Goal: Task Accomplishment & Management: Complete application form

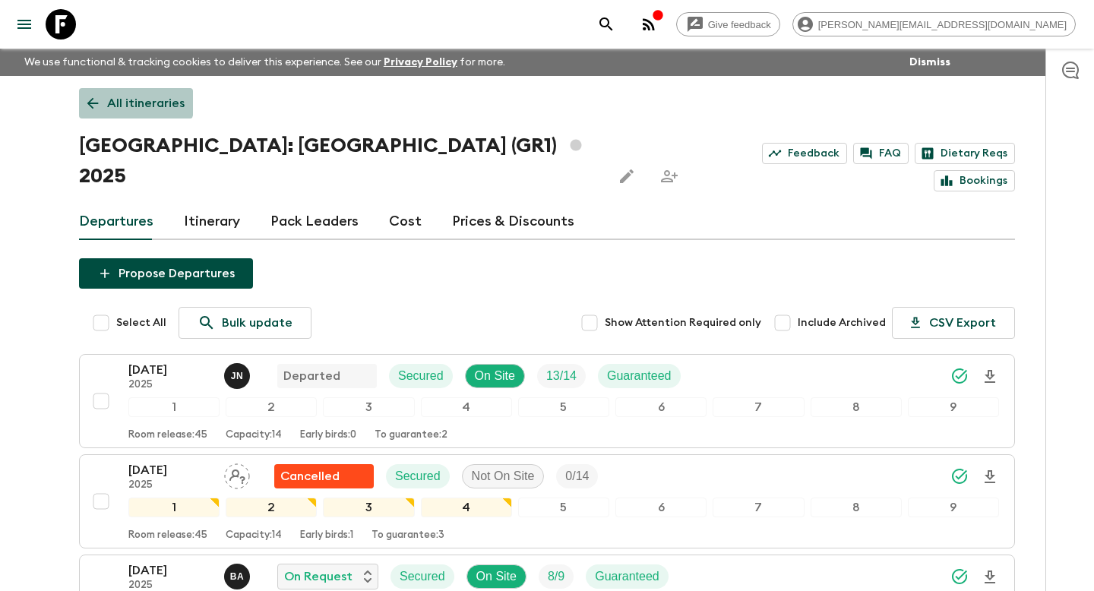
click at [97, 98] on icon at bounding box center [92, 103] width 17 height 17
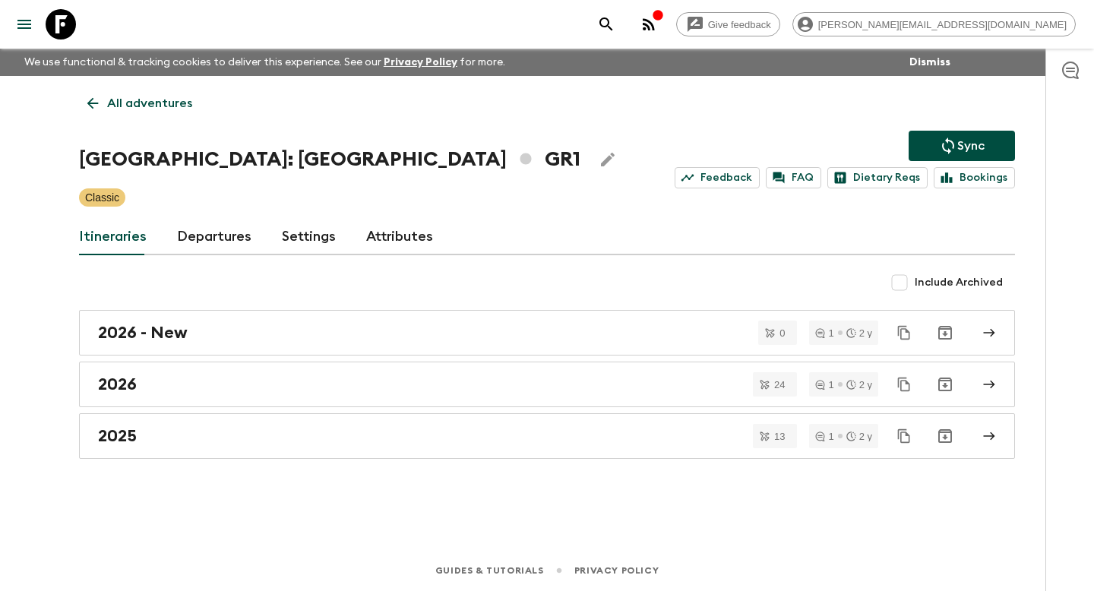
click at [616, 23] on icon "search adventures" at bounding box center [606, 24] width 18 height 18
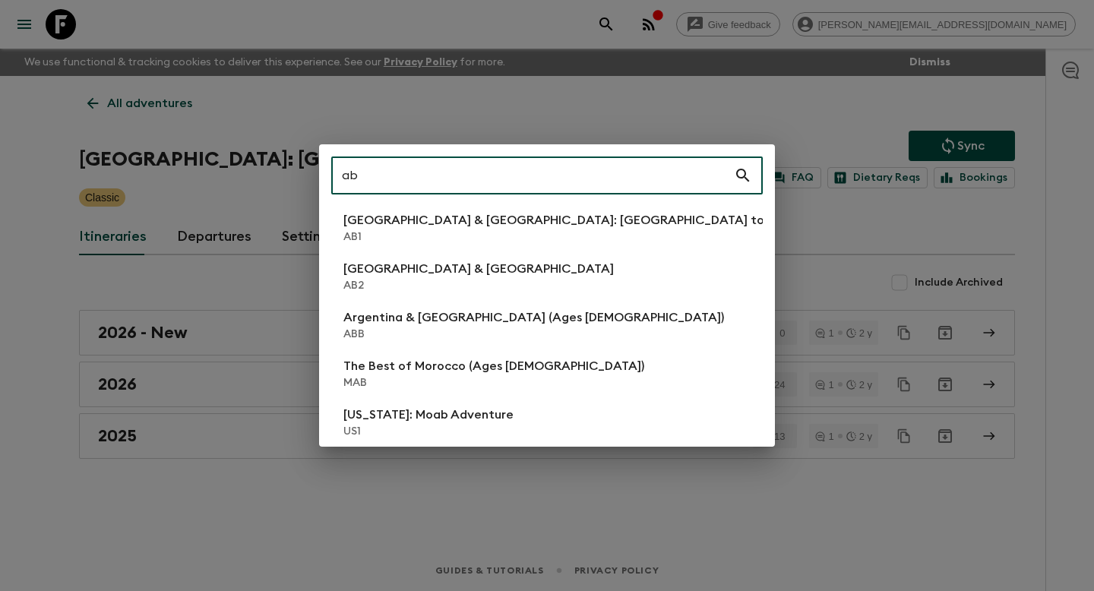
type input "ab"
click at [552, 268] on li "Argentina & [GEOGRAPHIC_DATA] AB2" at bounding box center [547, 276] width 432 height 43
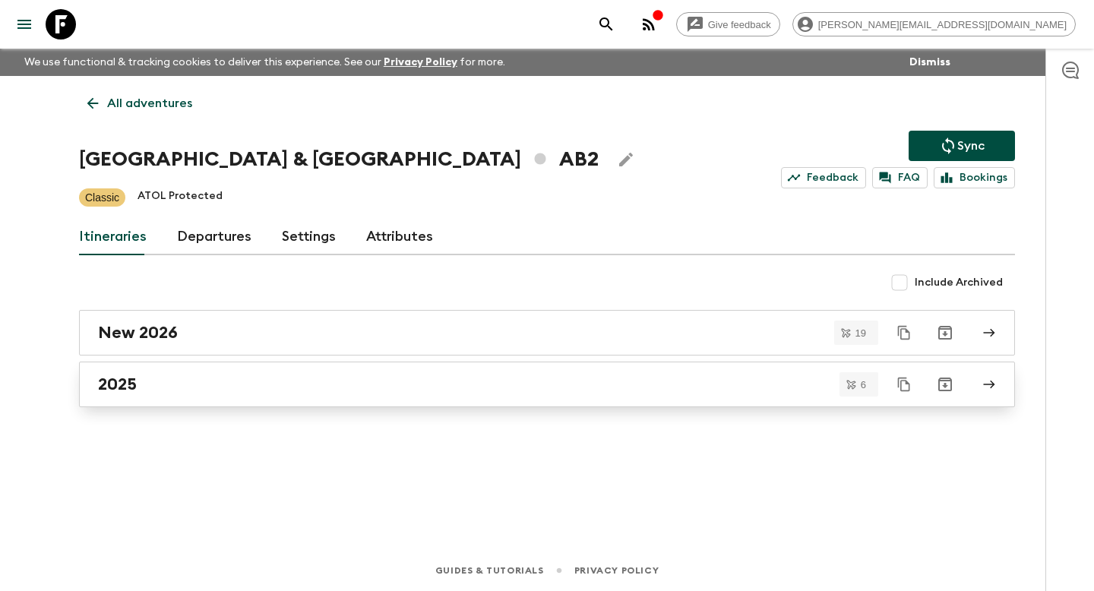
click at [316, 383] on div "2025" at bounding box center [532, 385] width 869 height 20
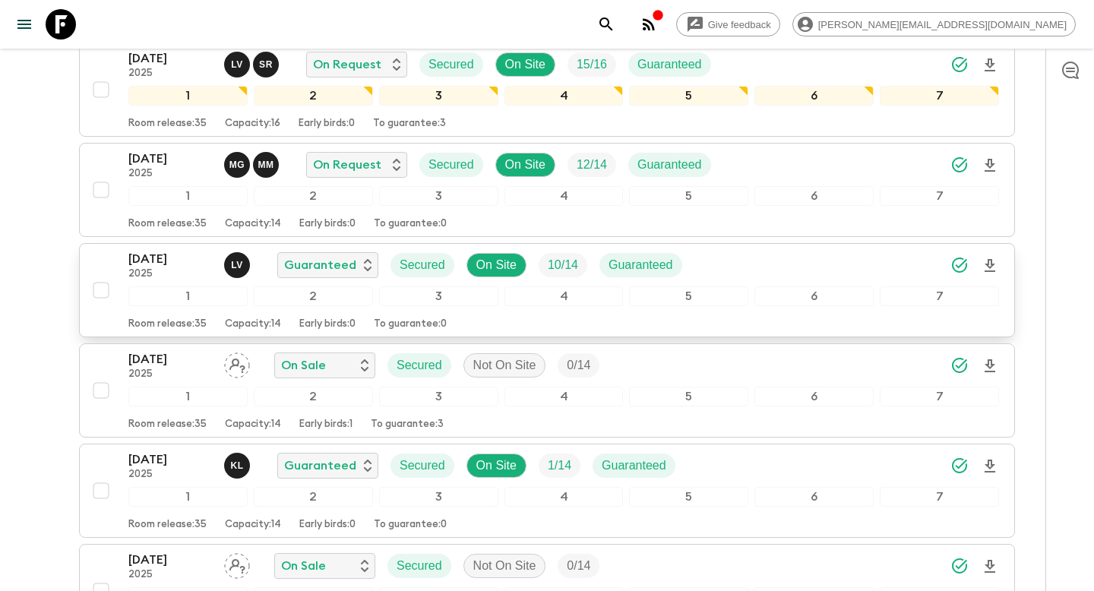
scroll to position [280, 0]
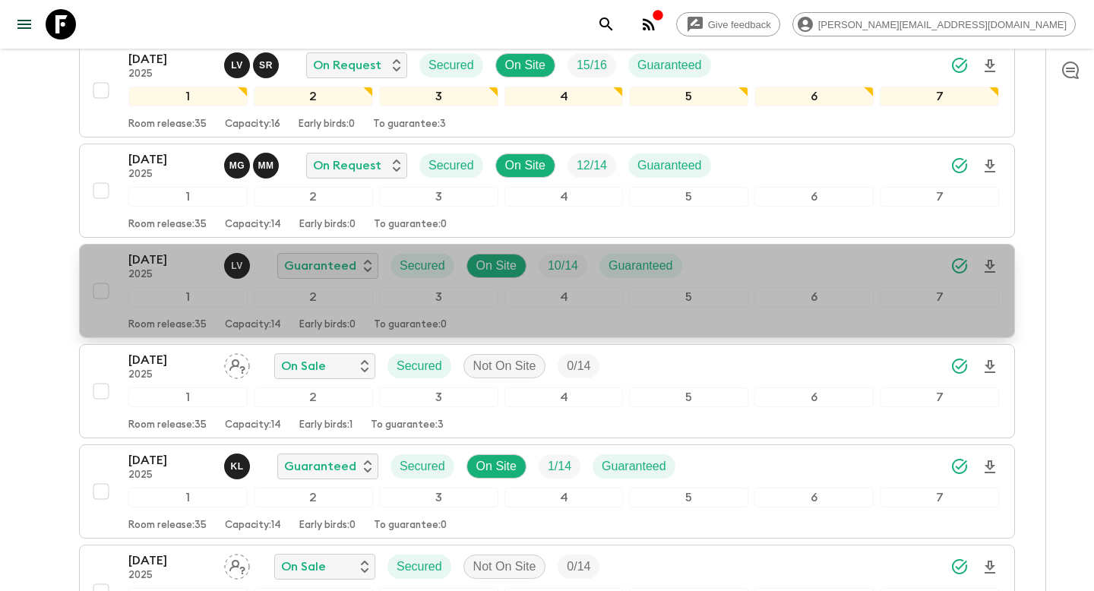
click at [508, 315] on div "Room release: 35 Capacity: 14 Early birds: 0 To guarantee: 0" at bounding box center [563, 322] width 871 height 18
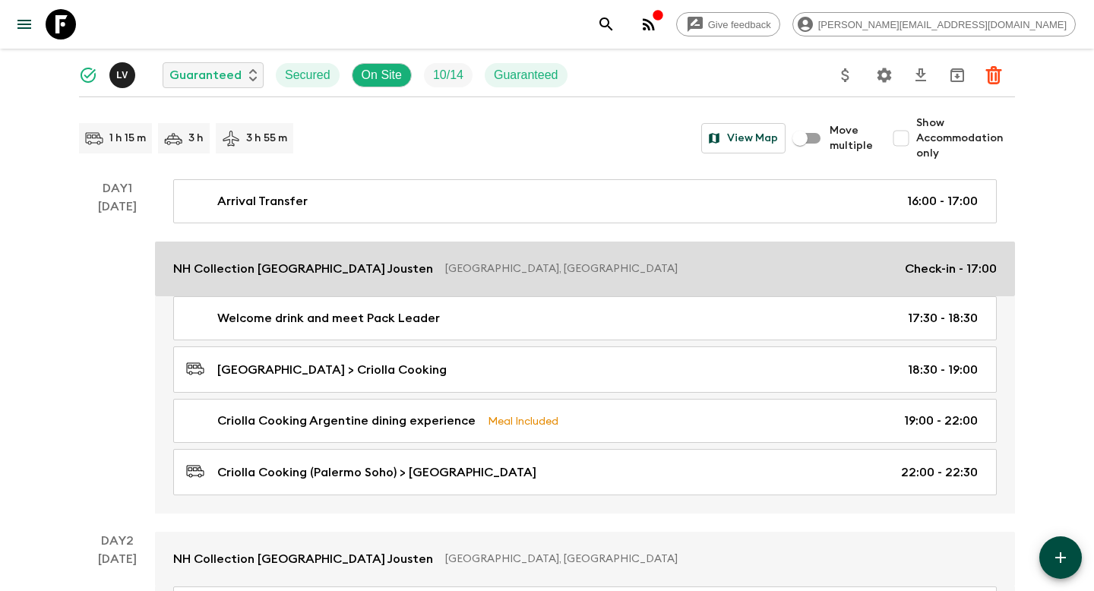
scroll to position [197, 0]
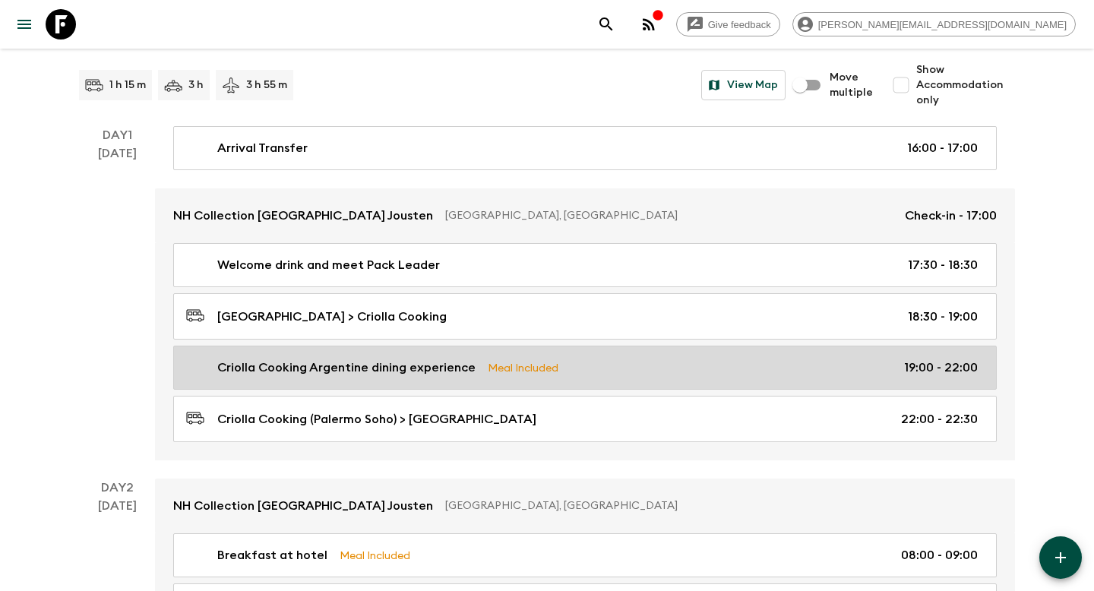
click at [420, 380] on link "Criolla Cooking Argentine dining experience Meal Included 19:00 - 22:00" at bounding box center [585, 368] width 824 height 44
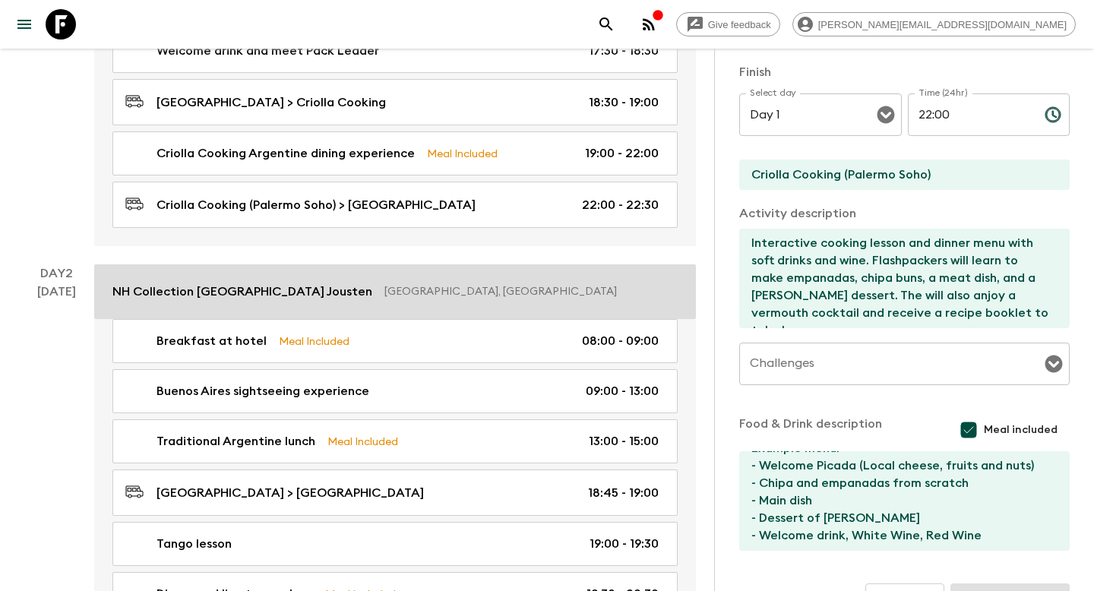
scroll to position [432, 0]
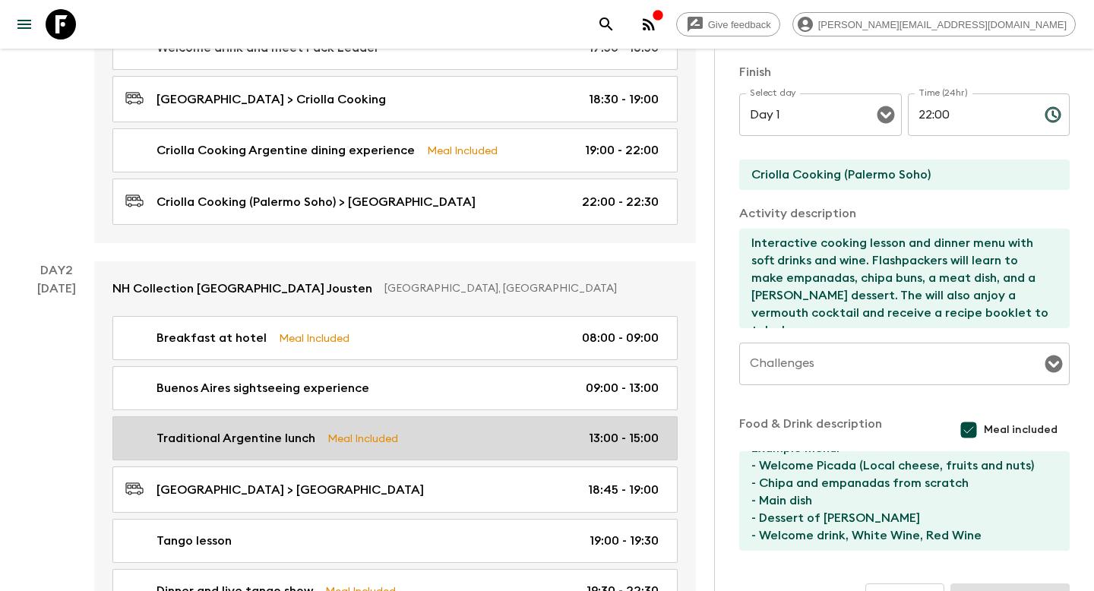
click at [336, 432] on link "Traditional Argentine lunch Meal Included 13:00 - 15:00" at bounding box center [394, 438] width 565 height 44
type input "Traditional Argentine lunch"
type input "Lunch venue"
type textarea "Flashpackers will enjoy lunch at a traditional "bodegón" restaurant during the …"
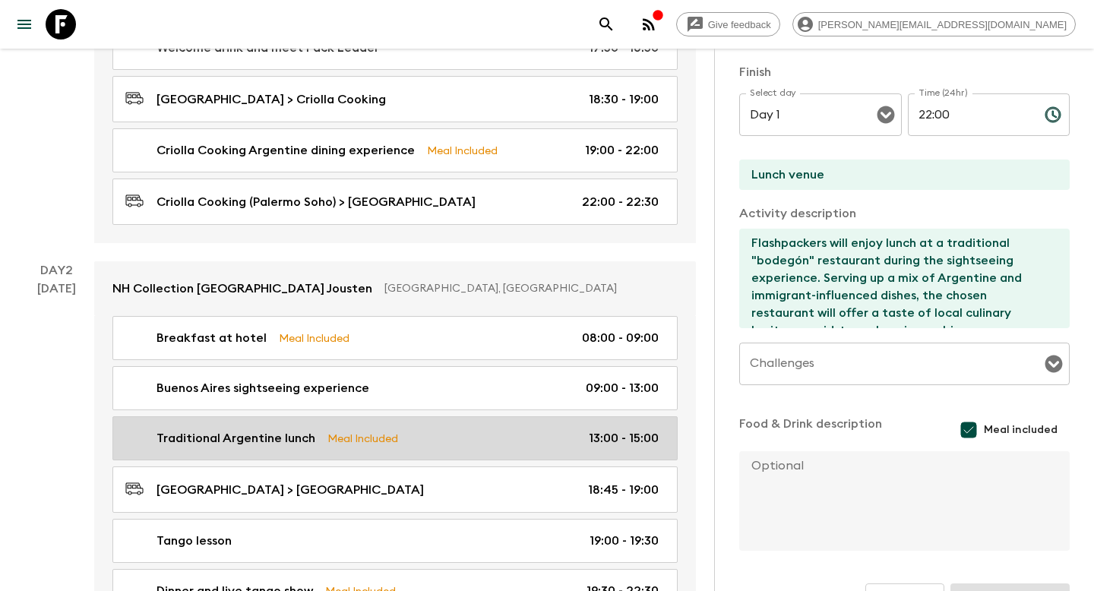
type input "Day 2"
type input "13:00"
type input "Day 2"
type input "15:00"
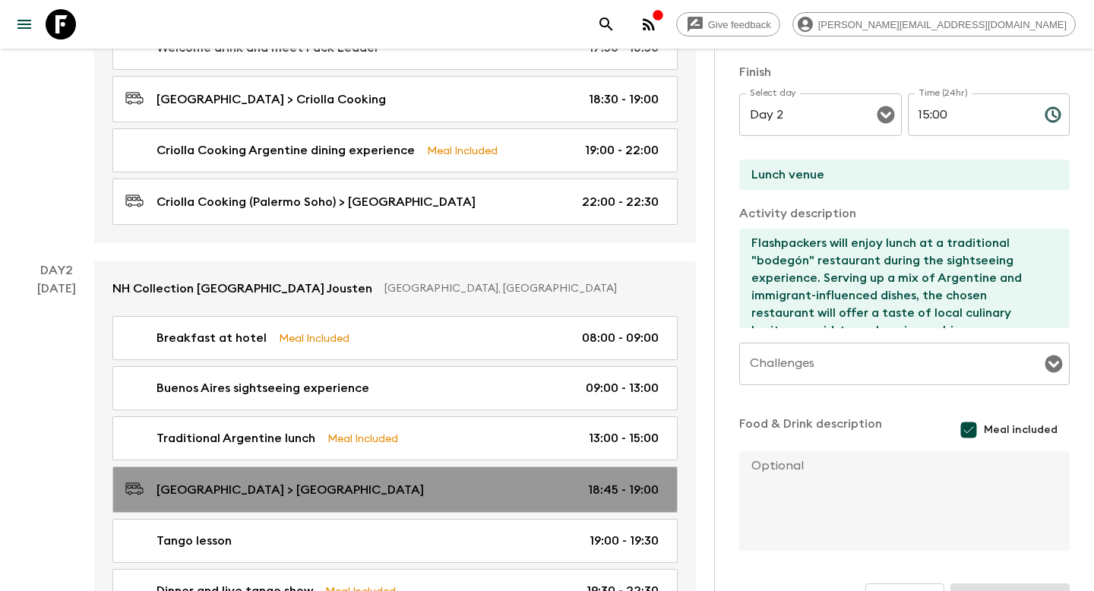
click at [454, 480] on div "[GEOGRAPHIC_DATA] > [GEOGRAPHIC_DATA] 18:45 - 19:00" at bounding box center [391, 490] width 533 height 21
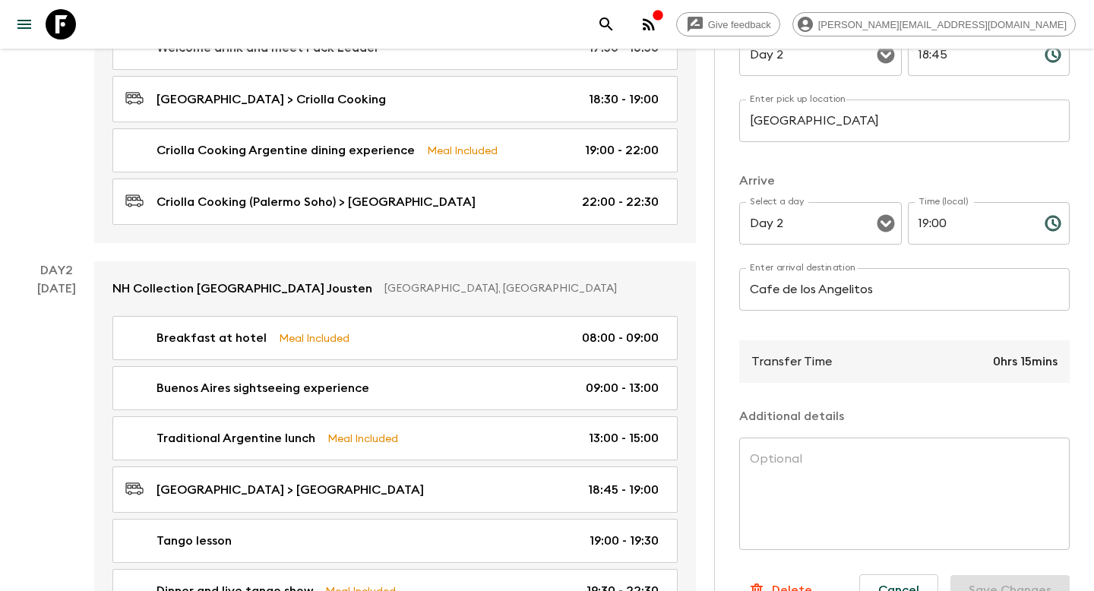
scroll to position [287, 0]
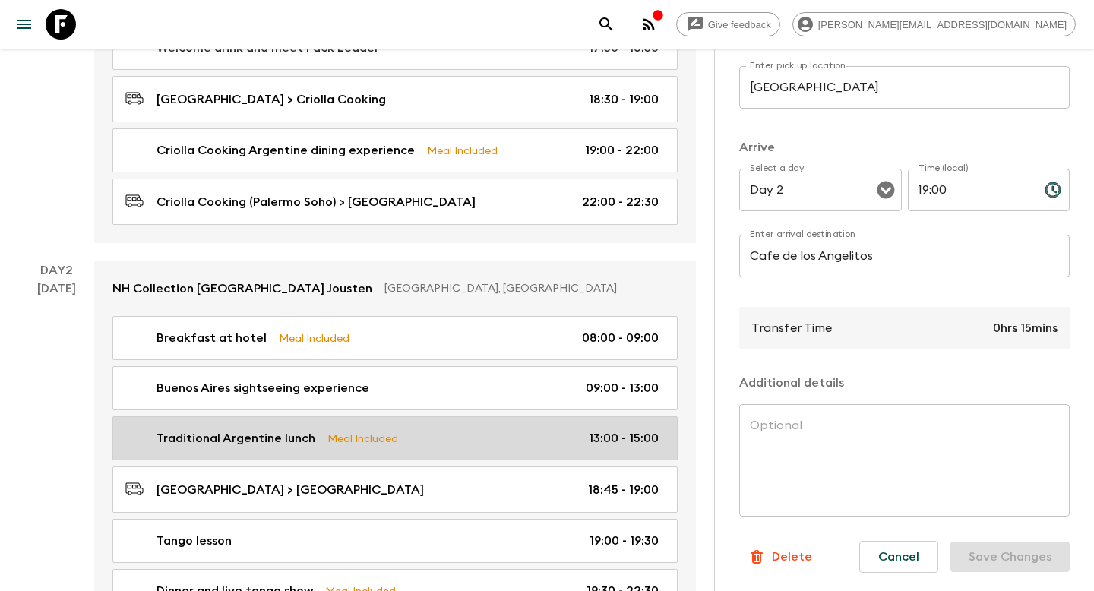
click at [511, 432] on link "Traditional Argentine lunch Meal Included 13:00 - 15:00" at bounding box center [394, 438] width 565 height 44
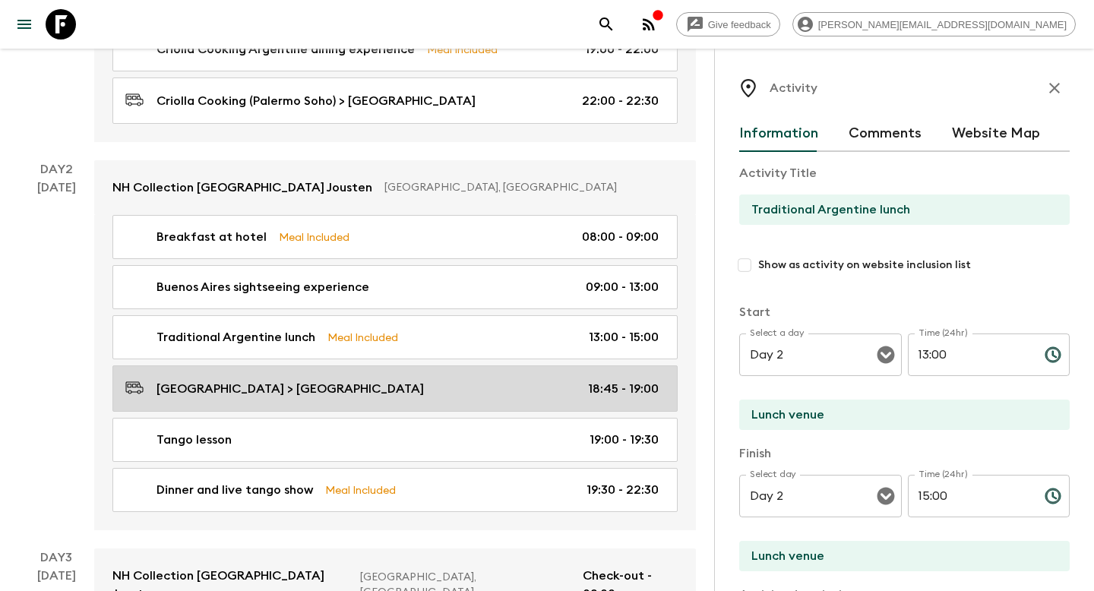
scroll to position [534, 0]
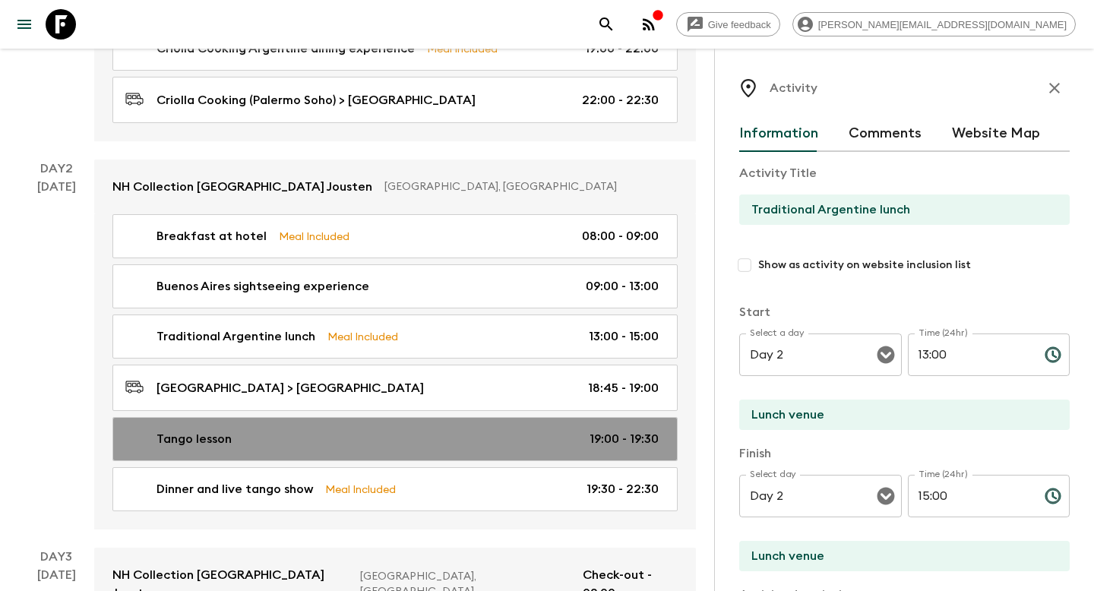
click at [482, 430] on link "Tango lesson 19:00 - 19:30" at bounding box center [394, 439] width 565 height 44
type input "Tango lesson"
type input "Cafe de los Angelitos"
checkbox input "false"
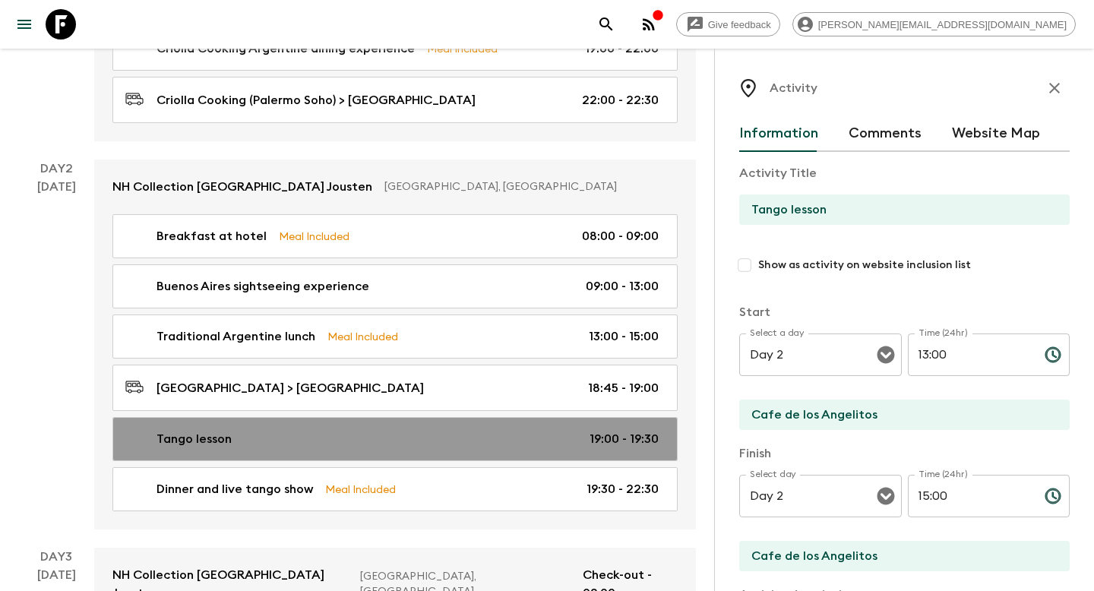
type input "19:00"
type input "19:30"
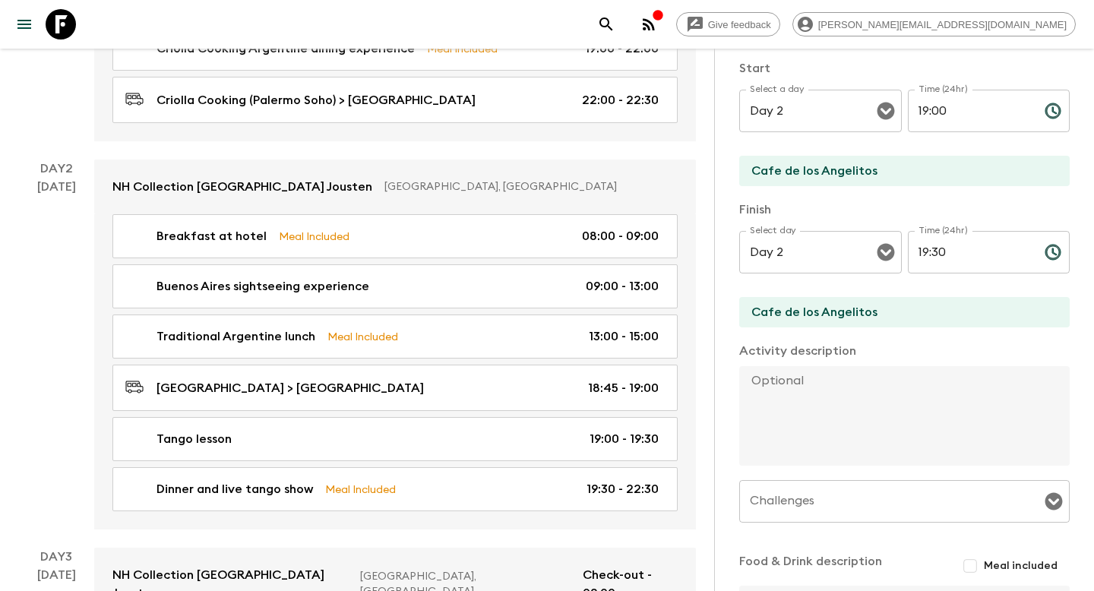
scroll to position [245, 0]
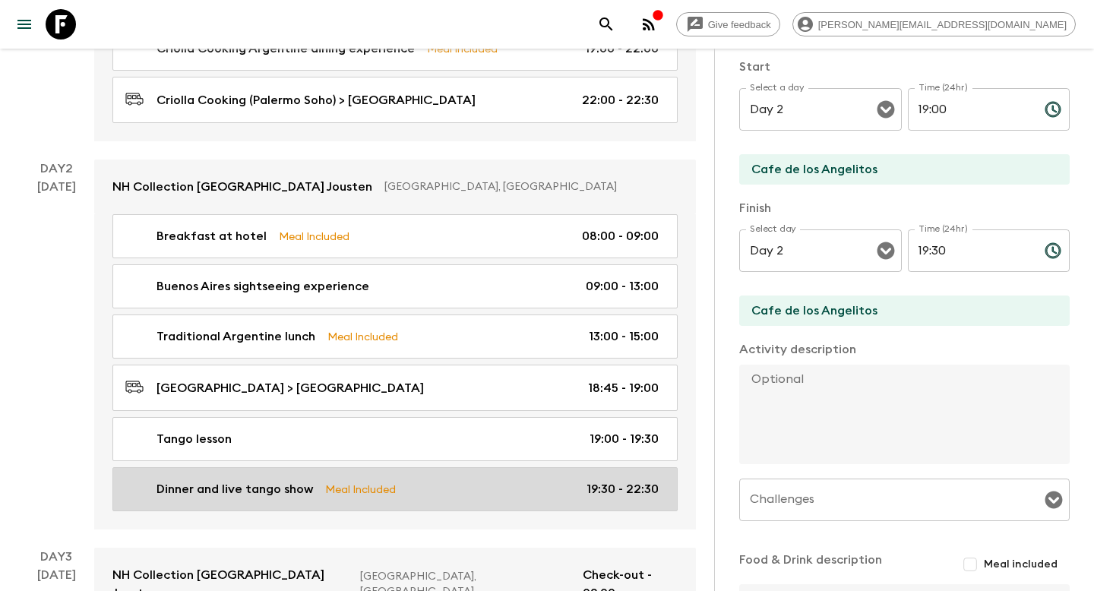
click at [621, 480] on p "19:30 - 22:30" at bounding box center [623, 489] width 72 height 18
type input "Dinner and live tango show"
checkbox input "true"
type textarea "Three-course dinner."
type input "19:30"
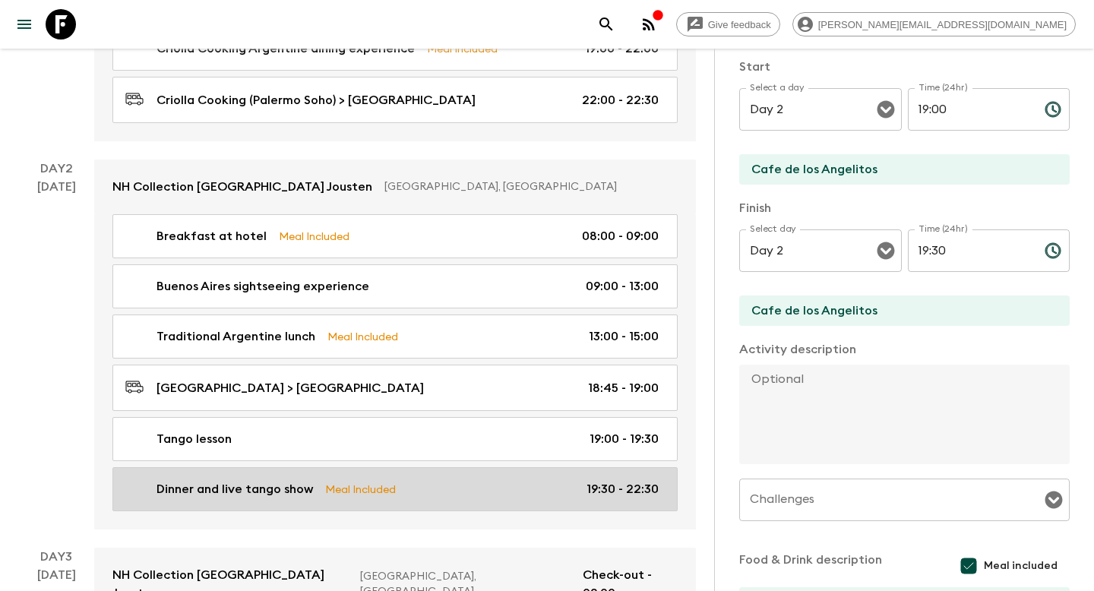
type input "22:30"
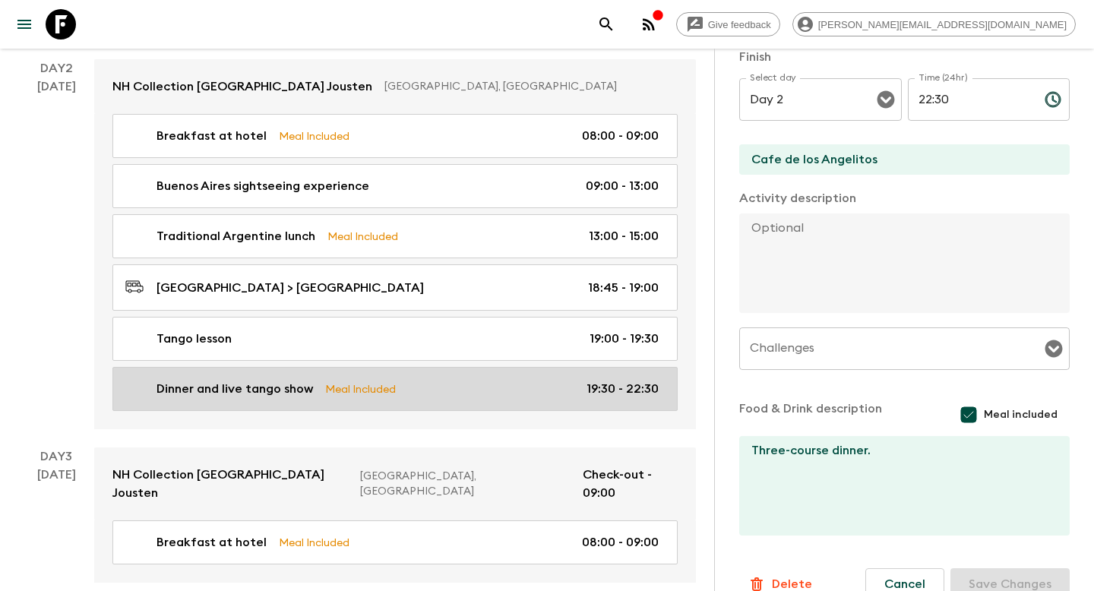
scroll to position [640, 0]
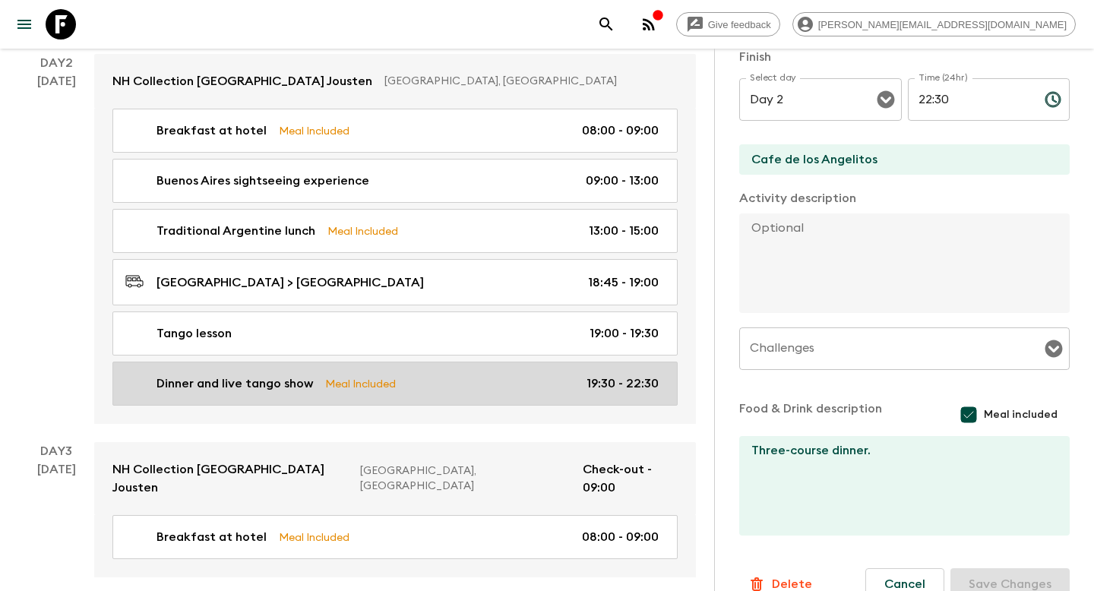
click at [624, 375] on p "19:30 - 22:30" at bounding box center [623, 384] width 72 height 18
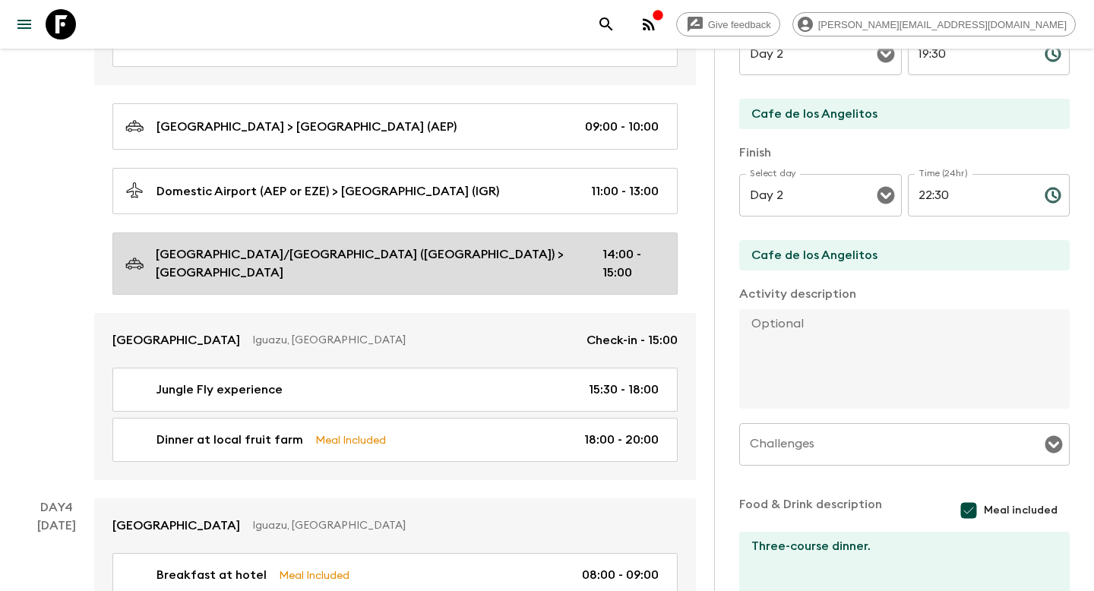
scroll to position [1135, 0]
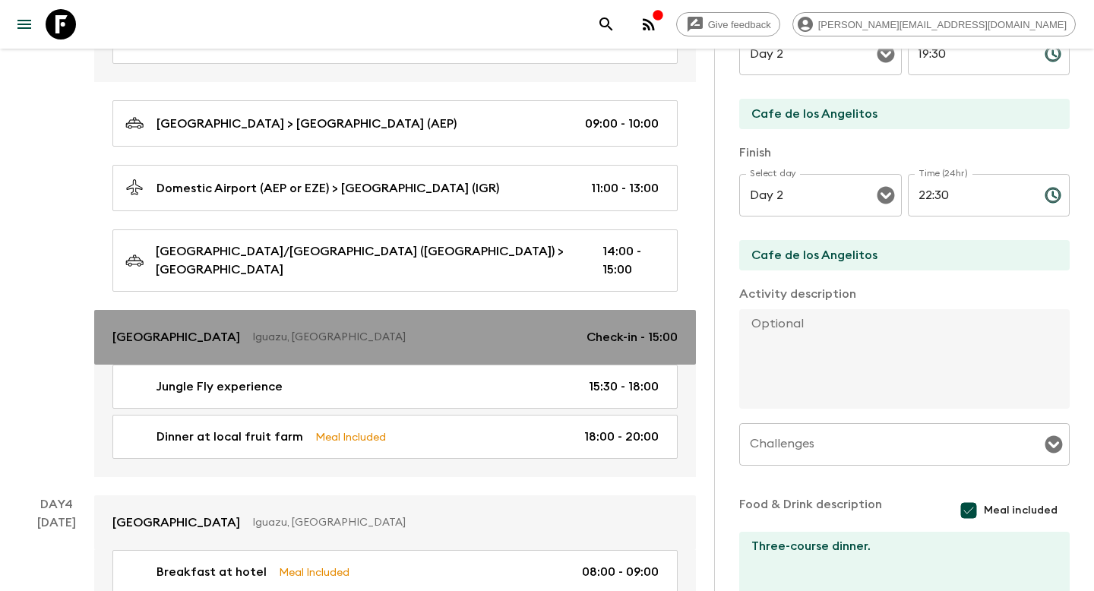
click at [476, 330] on p "Iguazu, [GEOGRAPHIC_DATA]" at bounding box center [413, 337] width 322 height 15
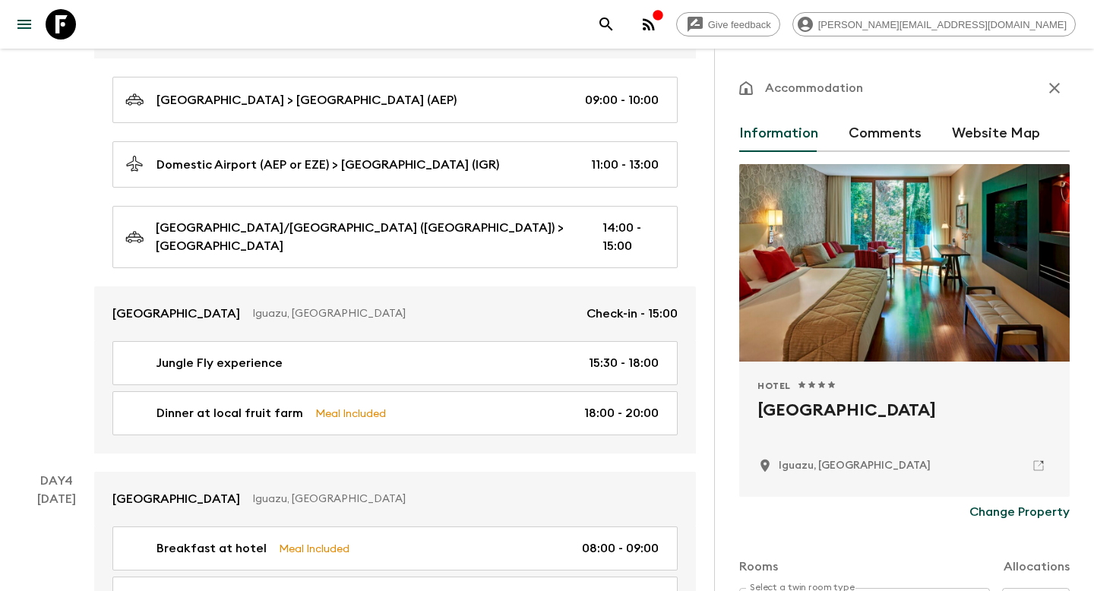
scroll to position [1162, 0]
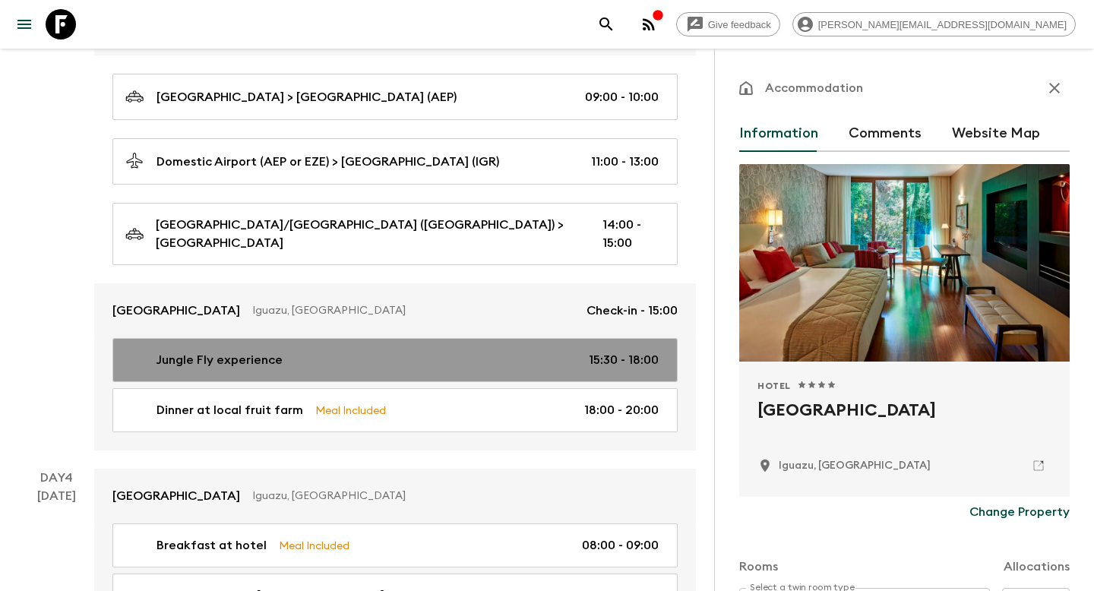
click at [456, 351] on div "Jungle Fly experience 15:30 - 18:00" at bounding box center [391, 360] width 533 height 18
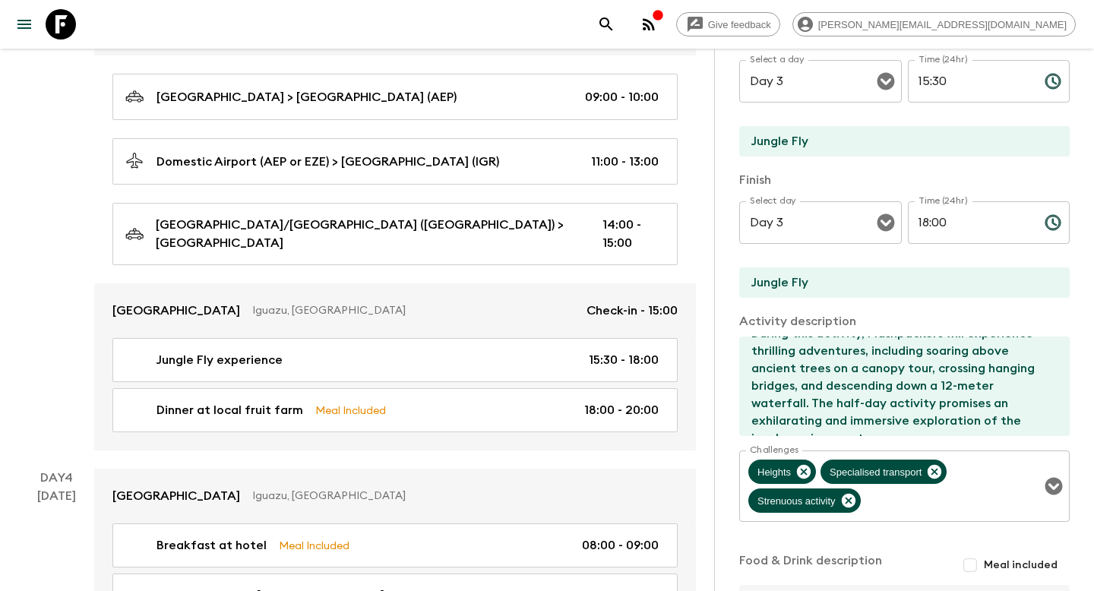
scroll to position [274, 0]
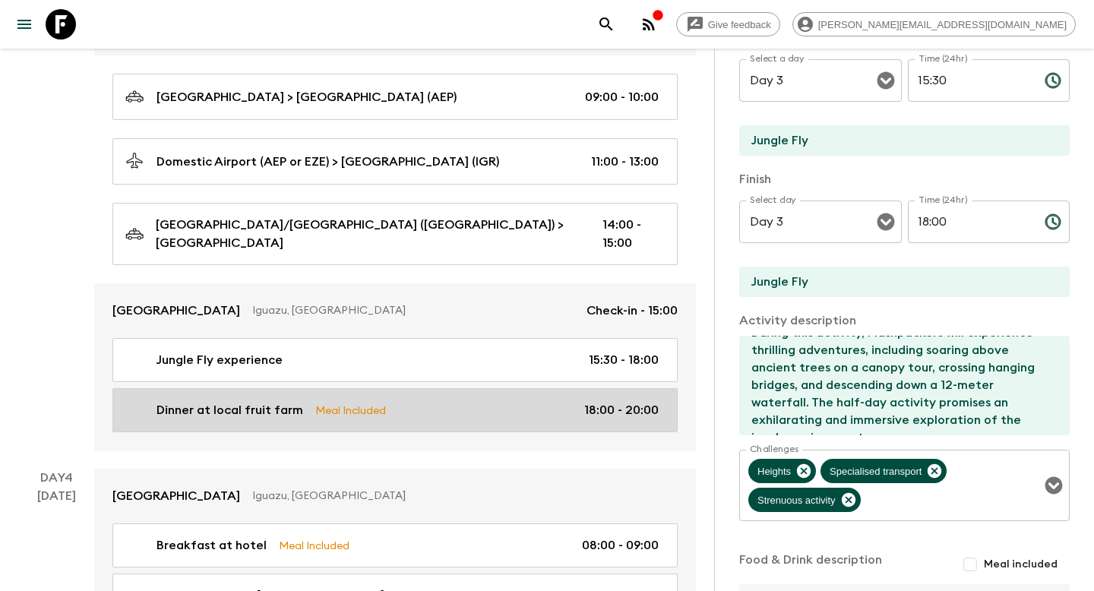
click at [609, 401] on p "18:00 - 20:00" at bounding box center [621, 410] width 74 height 18
type input "Dinner at local fruit farm"
type input "[GEOGRAPHIC_DATA]"
type textarea "Flashpackers will enjoy a three-course set menu at this farm within the tropica…"
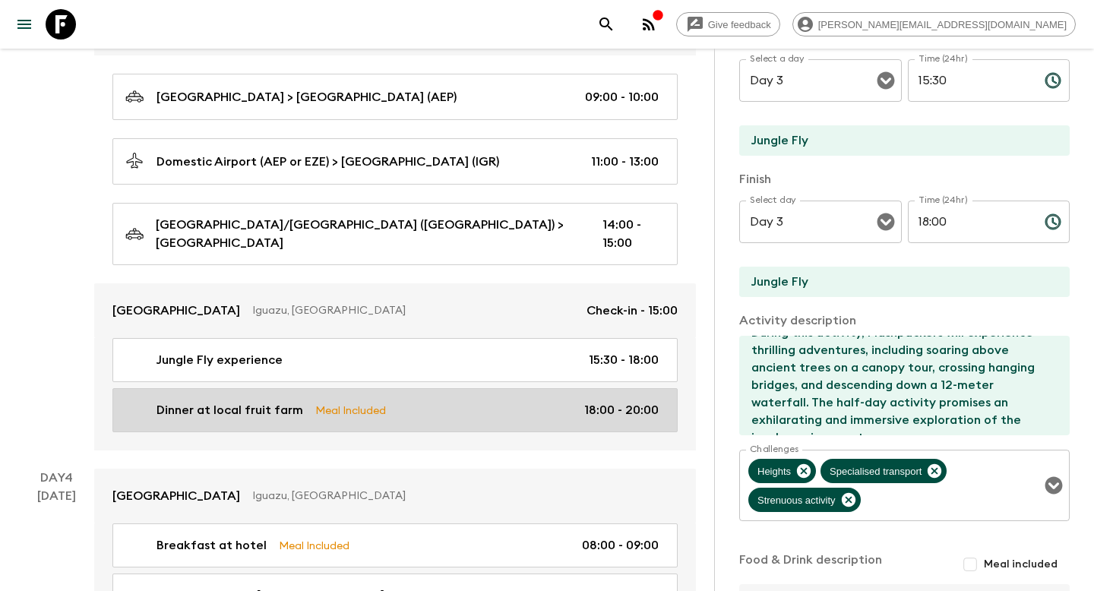
checkbox input "true"
type textarea "Three-course set menu, accompanied by half a bottle of wine per person, natural…"
type input "18:00"
type input "20:00"
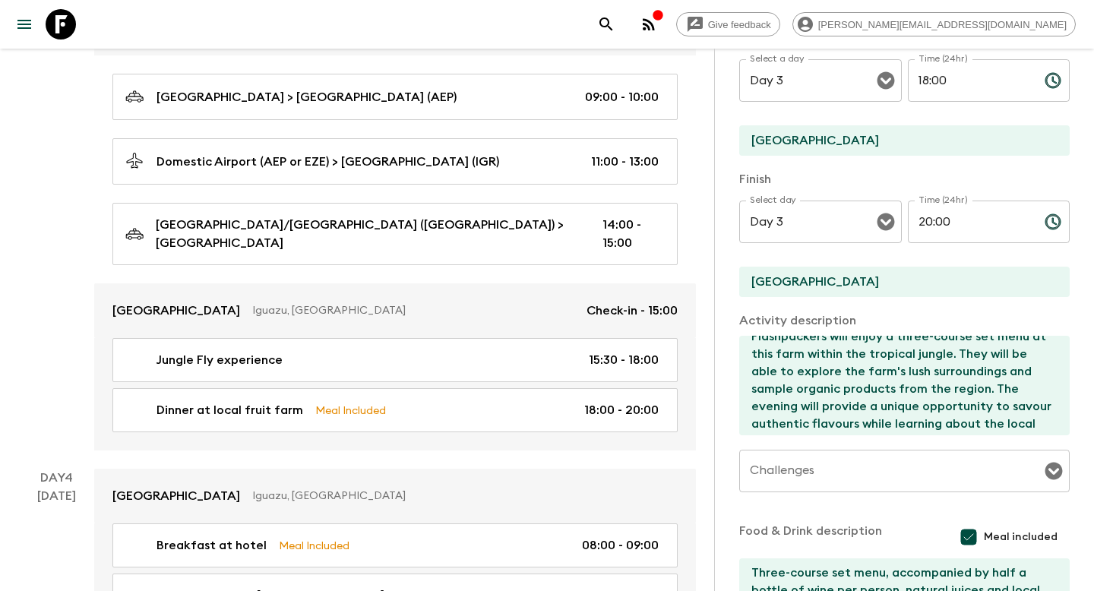
scroll to position [11, 0]
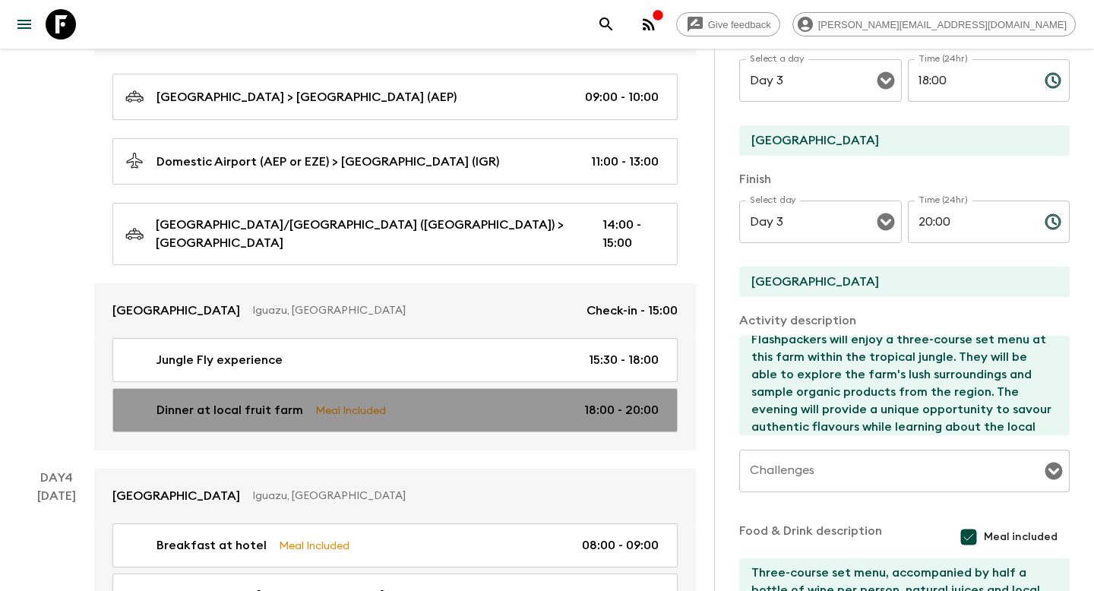
click at [647, 401] on p "18:00 - 20:00" at bounding box center [621, 410] width 74 height 18
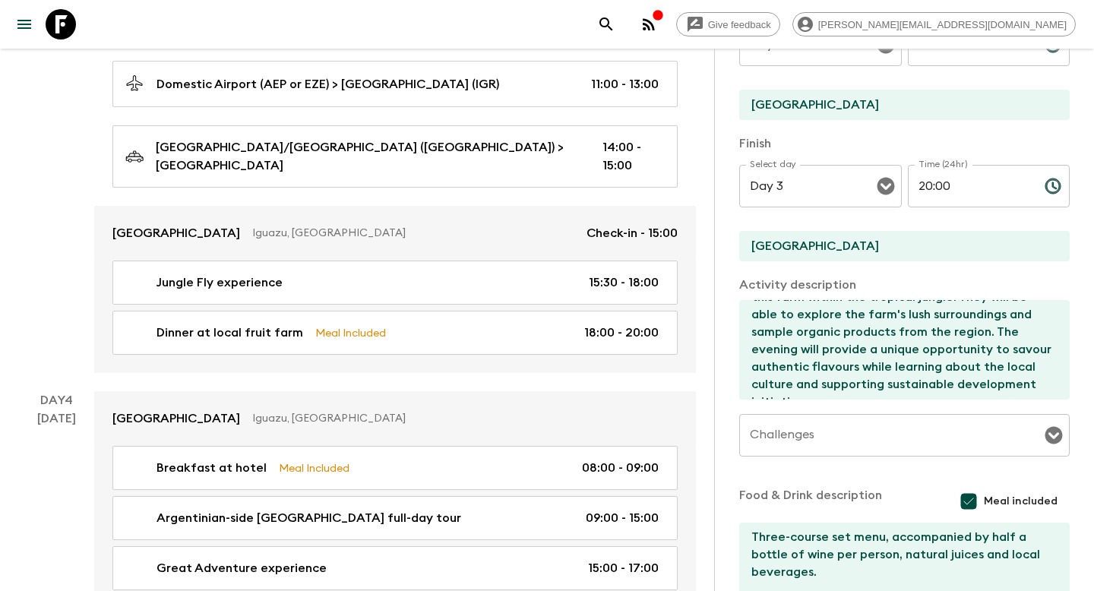
scroll to position [1244, 0]
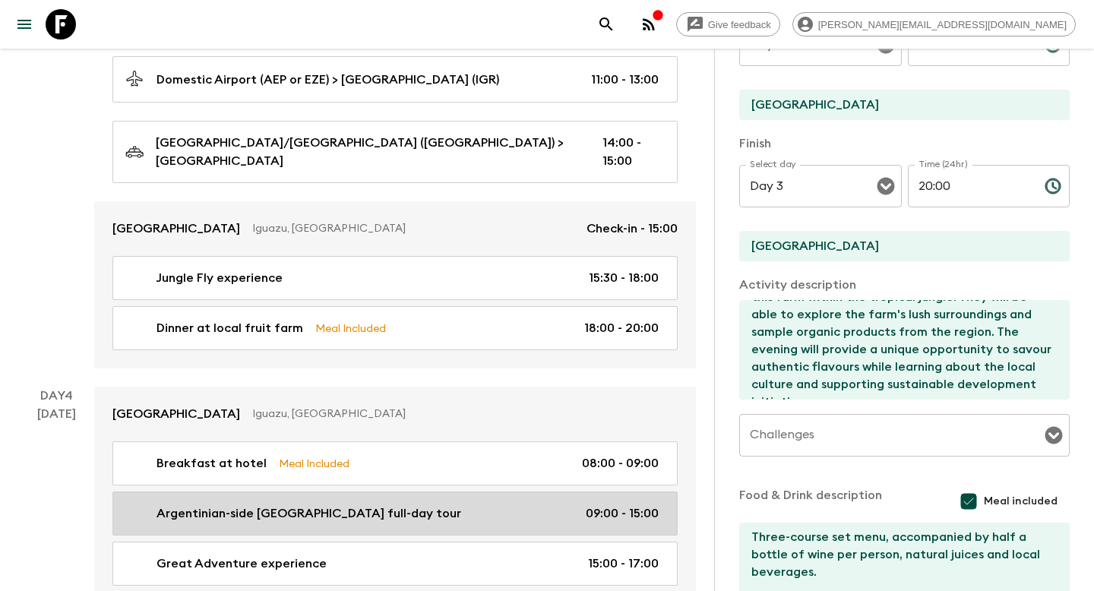
click at [628, 502] on link "Argentinian-side [GEOGRAPHIC_DATA] full-day tour 09:00 - 15:00" at bounding box center [394, 514] width 565 height 44
type input "Argentinian-side [GEOGRAPHIC_DATA] full-day tour"
type input "[GEOGRAPHIC_DATA]"
type textarea "The [GEOGRAPHIC_DATA] full-day tour will provide Flashpackers with an immersive…"
checkbox input "false"
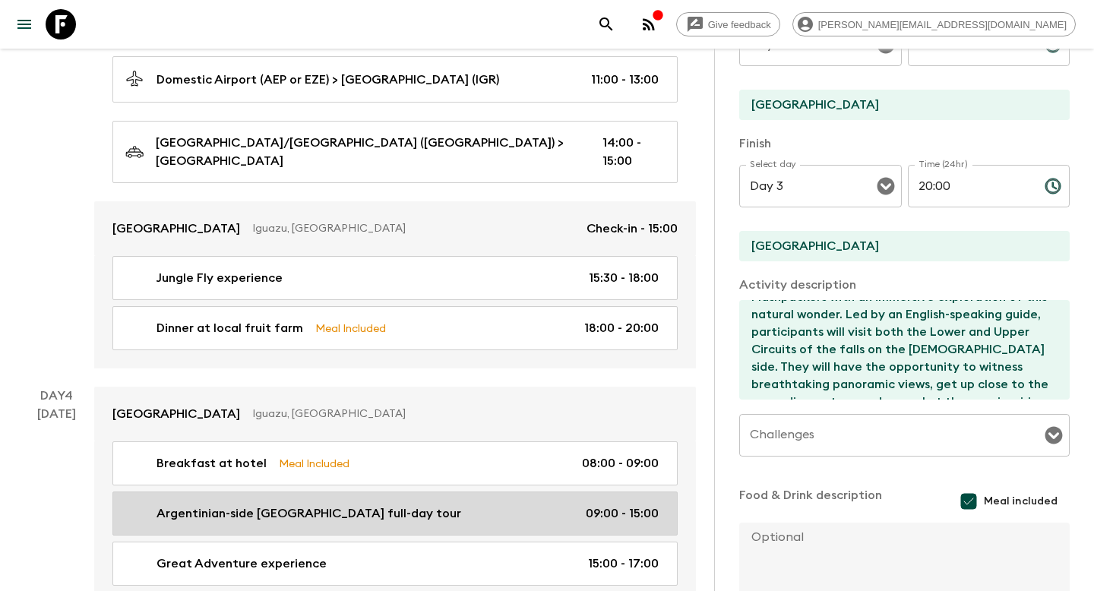
type input "Day 4"
type input "09:00"
type input "Day 4"
type input "15:00"
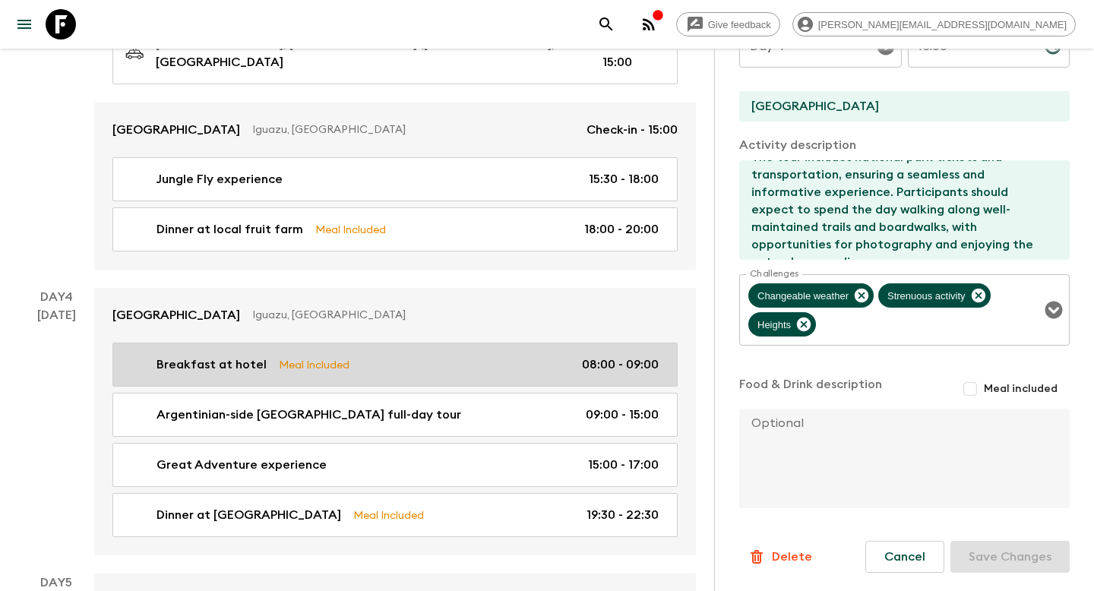
scroll to position [1344, 0]
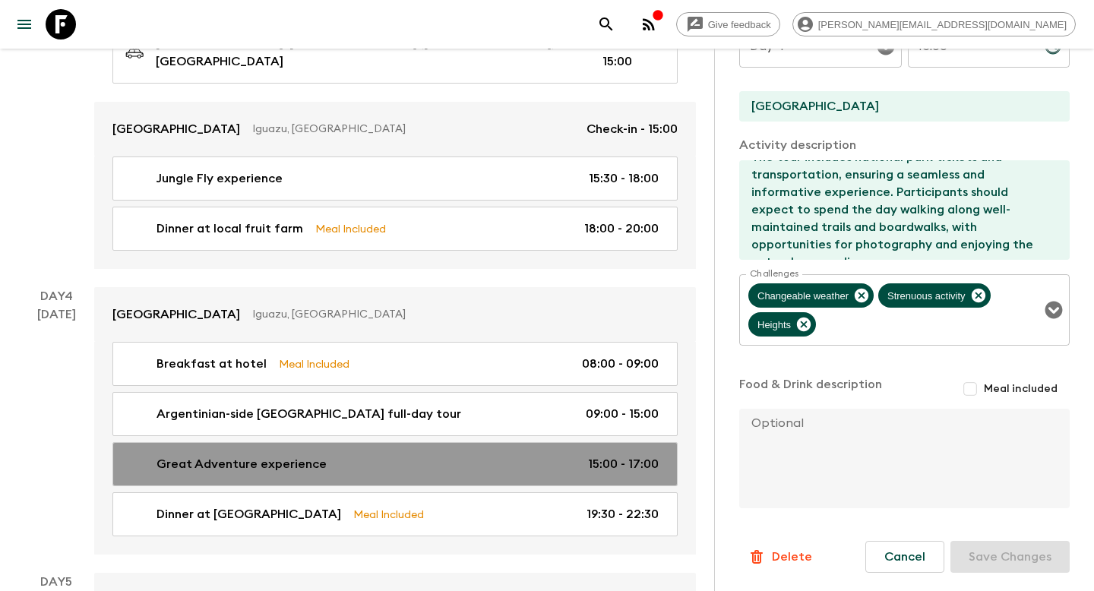
click at [524, 455] on div "Great Adventure experience 15:00 - 17:00" at bounding box center [391, 464] width 533 height 18
type input "Great Adventure experience"
type input "[GEOGRAPHIC_DATA]"
type textarea "The Great Adventure experience offers an exhilarating journey through the [GEOG…"
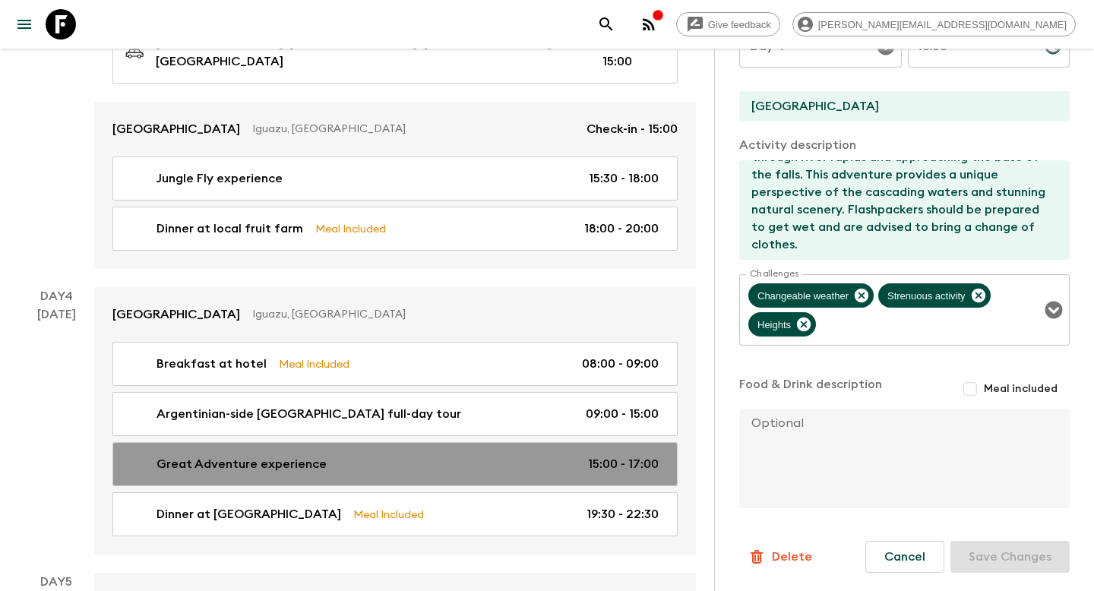
type input "15:00"
type input "17:00"
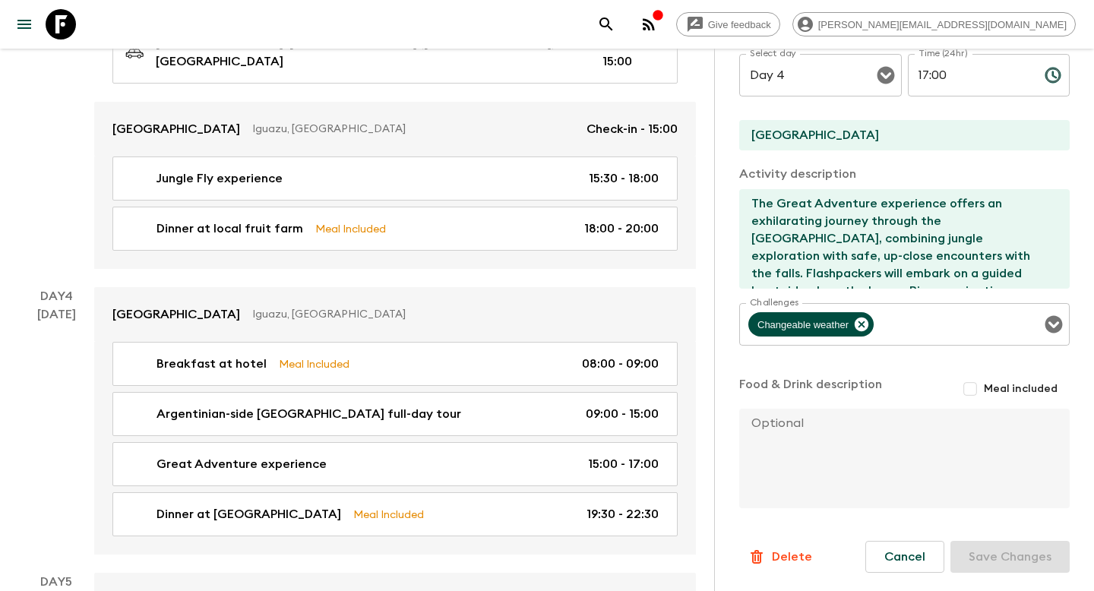
scroll to position [2, 0]
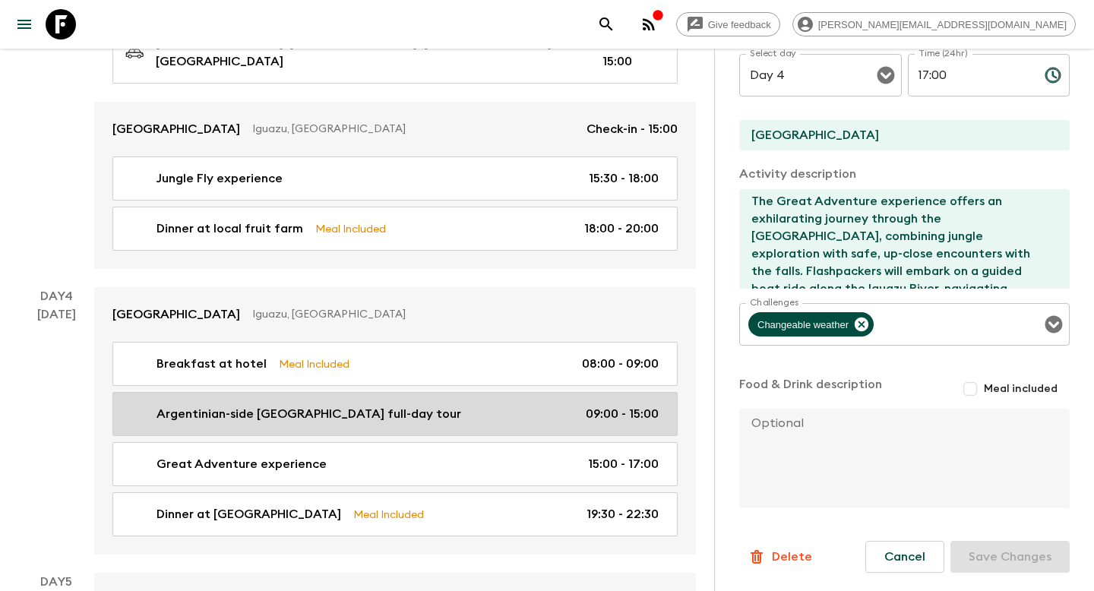
click at [592, 405] on p "09:00 - 15:00" at bounding box center [622, 414] width 73 height 18
type input "Argentinian-side [GEOGRAPHIC_DATA] full-day tour"
type input "[GEOGRAPHIC_DATA]"
type textarea "The [GEOGRAPHIC_DATA] full-day tour will provide Flashpackers with an immersive…"
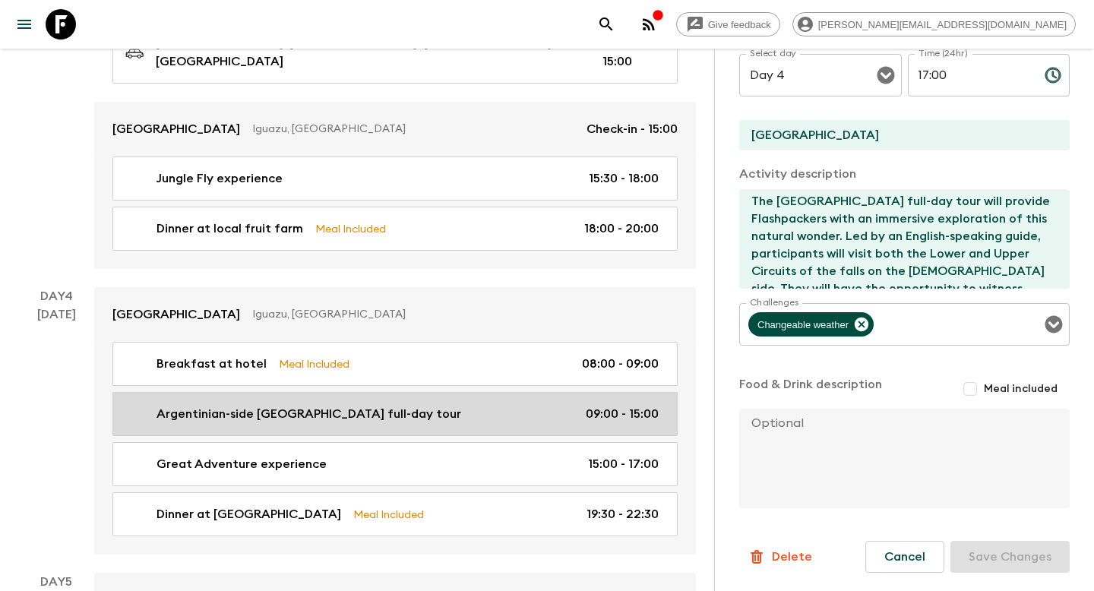
type input "09:00"
type input "15:00"
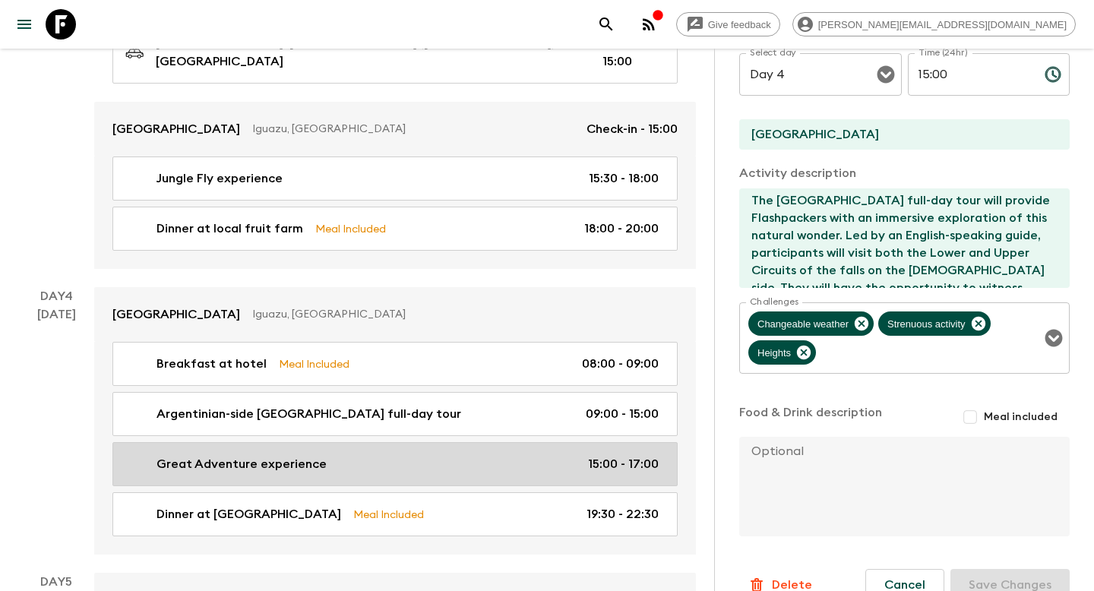
click at [595, 455] on p "15:00 - 17:00" at bounding box center [623, 464] width 71 height 18
type input "Great Adventure experience"
type input "[GEOGRAPHIC_DATA]"
type textarea "The Great Adventure experience offers an exhilarating journey through the [GEOG…"
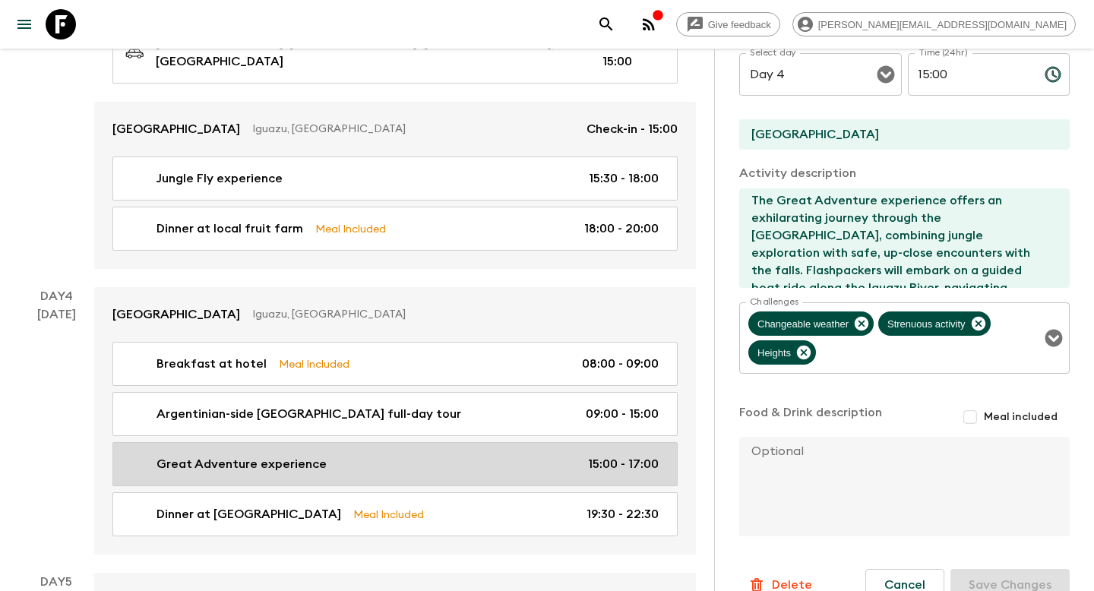
type input "15:00"
type input "17:00"
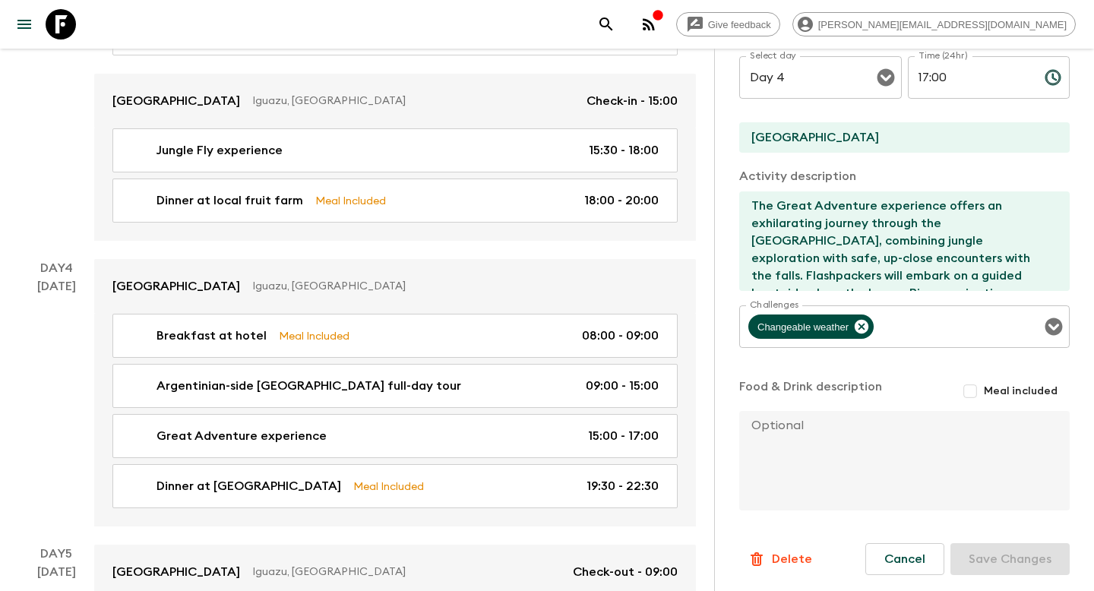
scroll to position [1378, 0]
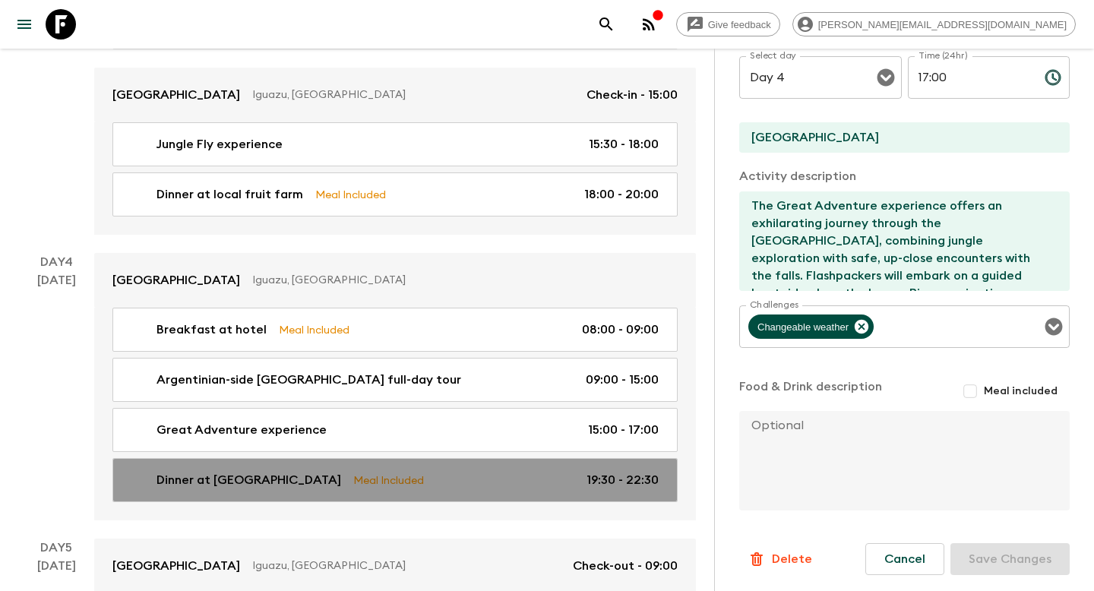
click at [538, 471] on div "Dinner at Yabuticaba Meal Included 19:30 - 22:30" at bounding box center [391, 480] width 533 height 18
type input "Dinner at [GEOGRAPHIC_DATA]"
type input "[GEOGRAPHIC_DATA]"
type textarea "This informal dinner offers Flashpackers a unique culinary experience immersed …"
checkbox input "true"
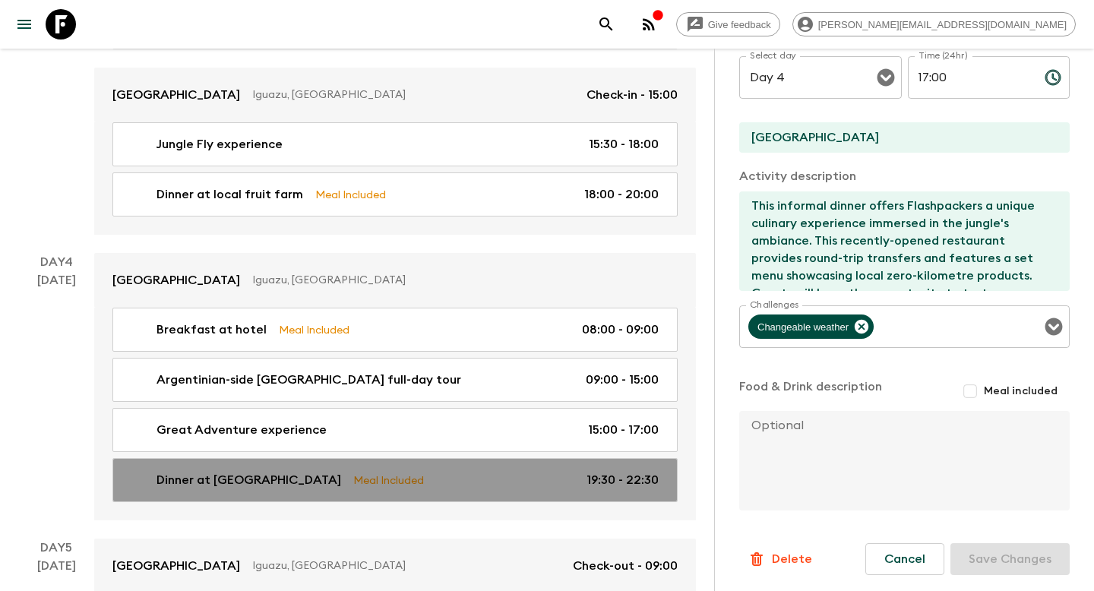
type input "19:30"
type input "22:30"
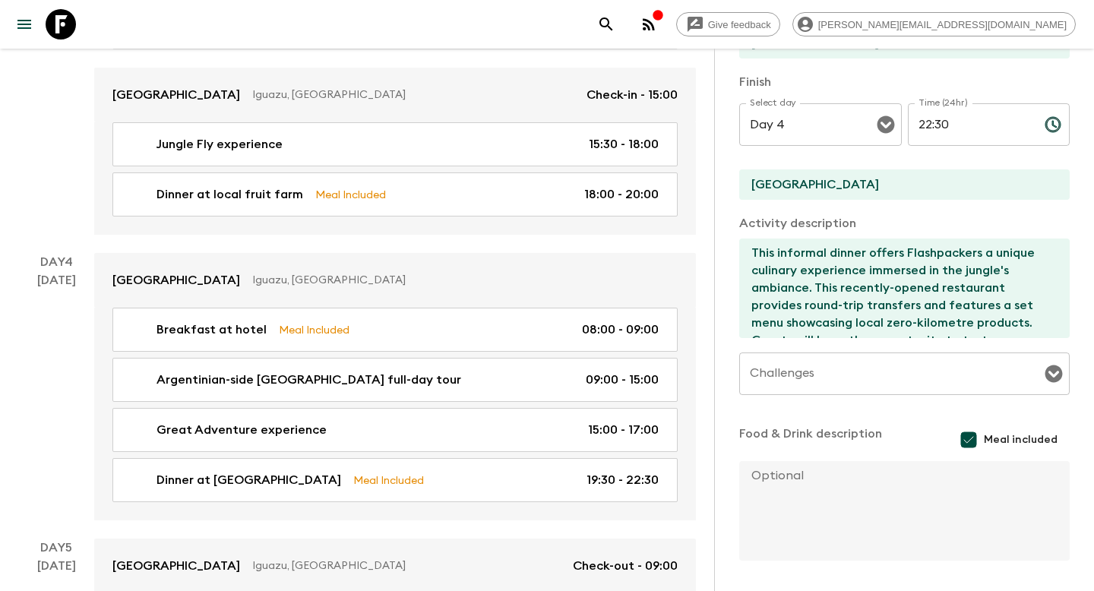
scroll to position [363, 0]
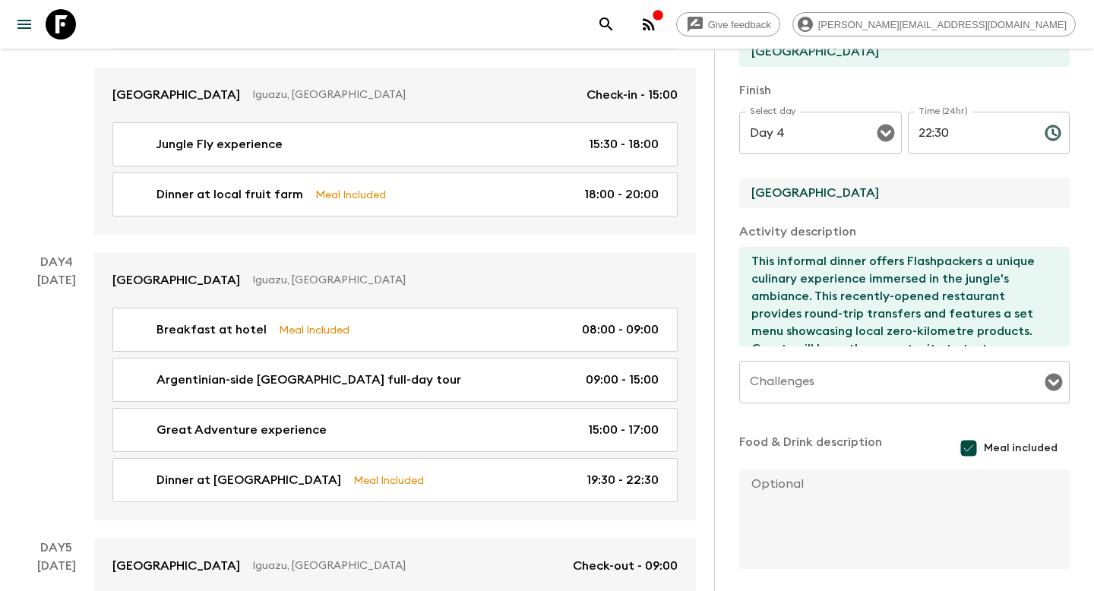
drag, startPoint x: 864, startPoint y: 198, endPoint x: 714, endPoint y: 192, distance: 149.8
click at [714, 192] on div "Activity Information Comments Website Map Activity Title Dinner at [GEOGRAPHIC_…" at bounding box center [904, 344] width 380 height 591
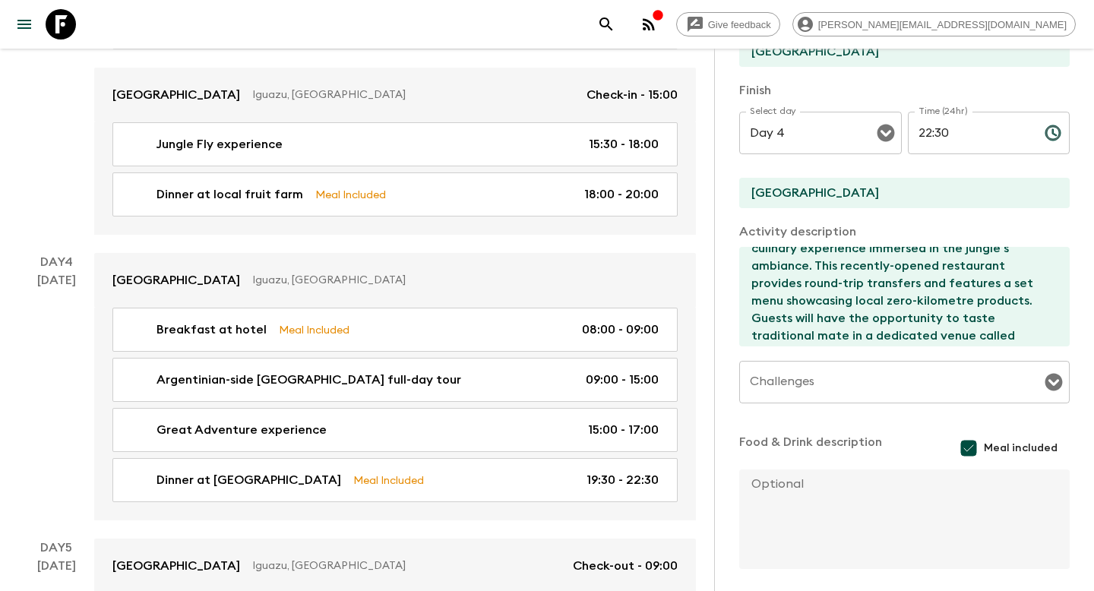
click at [733, 157] on div "Activity Information Comments Website Map Activity Title Dinner at [GEOGRAPHIC_…" at bounding box center [904, 344] width 380 height 591
click at [734, 168] on div "Activity Information Comments Website Map Activity Title Dinner at [GEOGRAPHIC_…" at bounding box center [904, 344] width 380 height 591
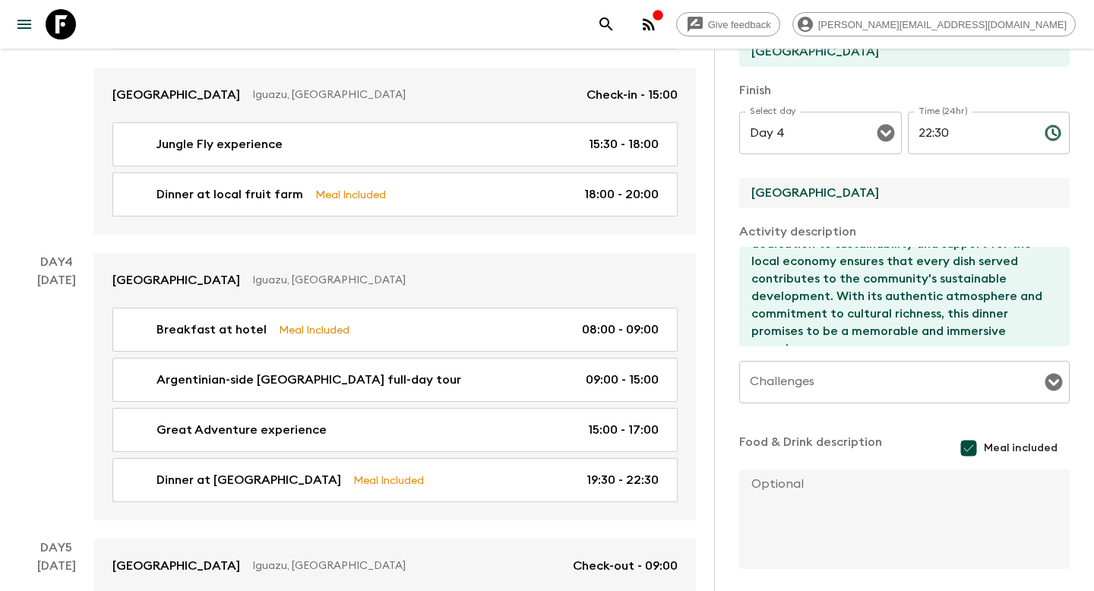
drag, startPoint x: 858, startPoint y: 194, endPoint x: 737, endPoint y: 188, distance: 121.0
click at [737, 188] on div "Activity Information Comments Website Map Activity Title Dinner at [GEOGRAPHIC_…" at bounding box center [904, 344] width 380 height 591
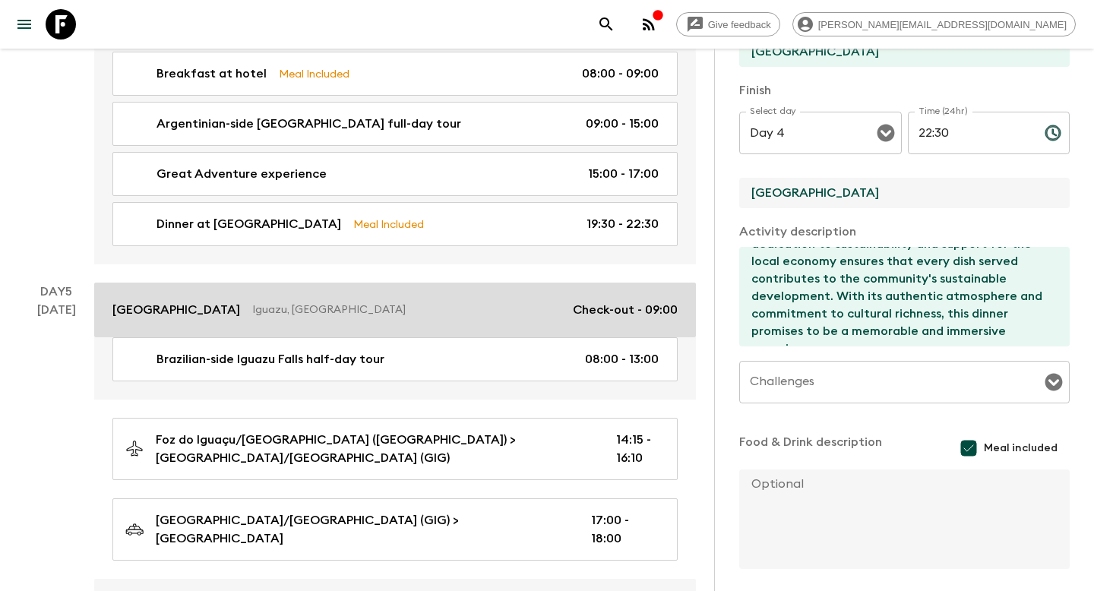
scroll to position [1638, 0]
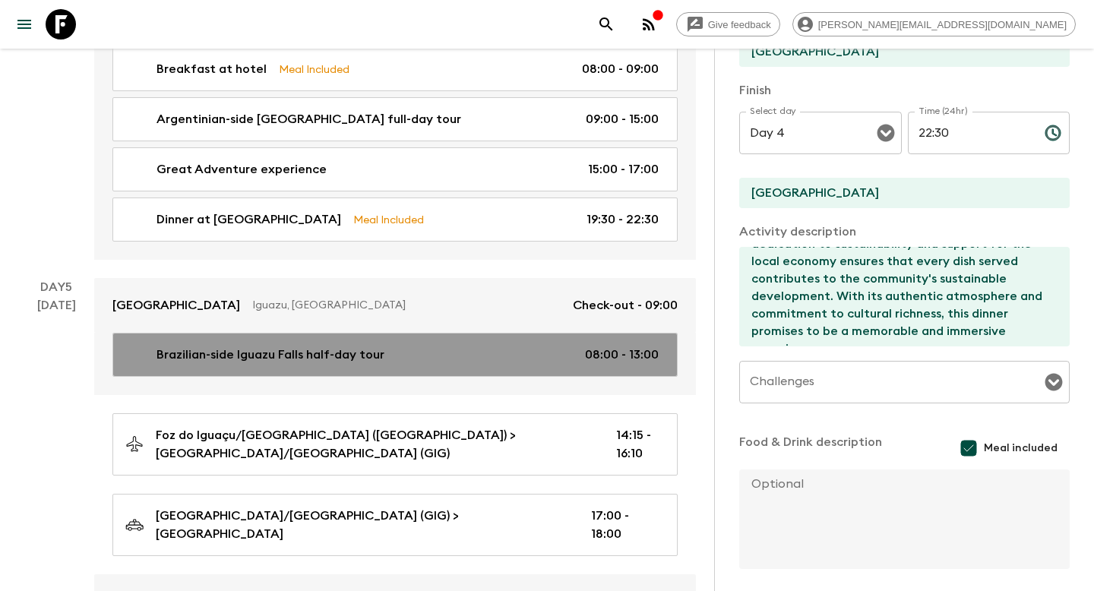
click at [417, 346] on div "Brazilian-side [GEOGRAPHIC_DATA] half-day tour 08:00 - 13:00" at bounding box center [391, 355] width 533 height 18
type input "Brazilian-side Iguazu Falls half-day tour"
type input "Foz do Iguaçu/[GEOGRAPHIC_DATA] ([GEOGRAPHIC_DATA])"
type textarea "This half-day tour continues Flashpackers exploration of the [GEOGRAPHIC_DATA] …"
checkbox input "false"
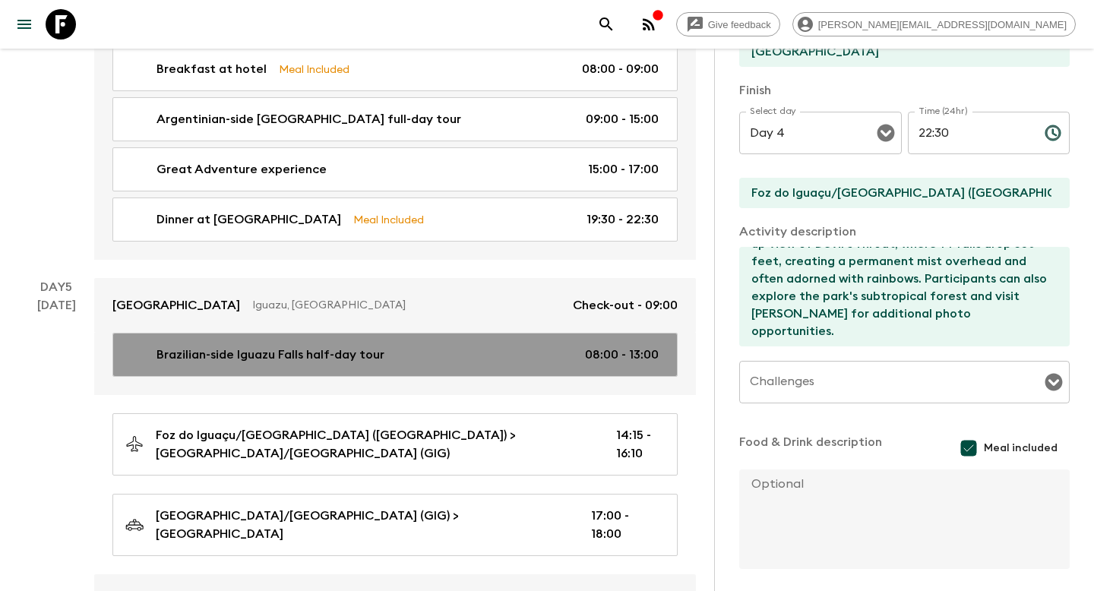
type input "Day 5"
type input "08:00"
type input "Day 5"
type input "13:00"
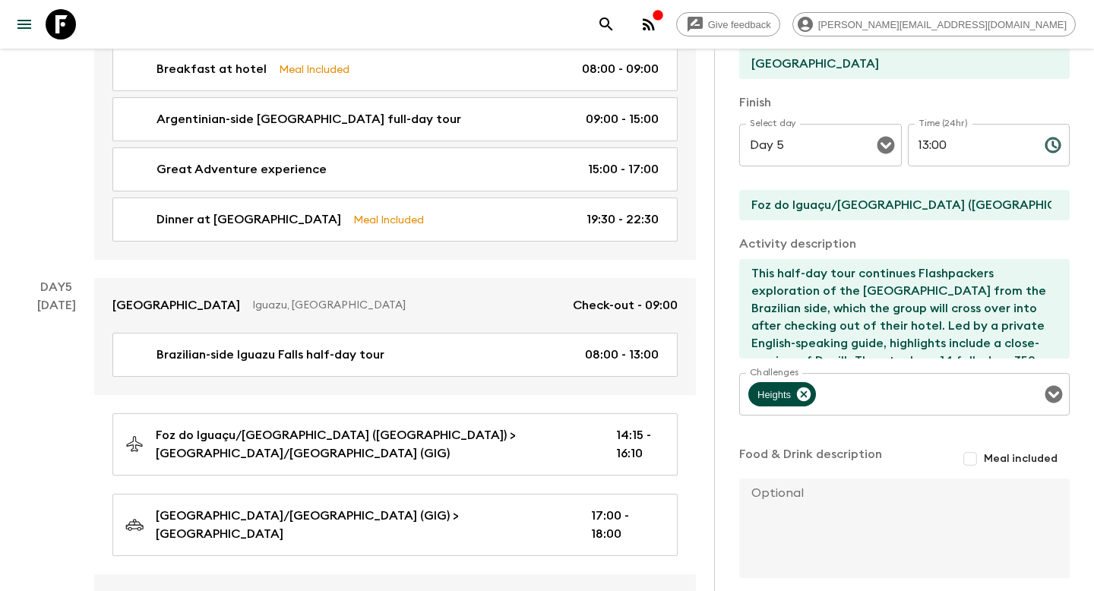
scroll to position [341, 0]
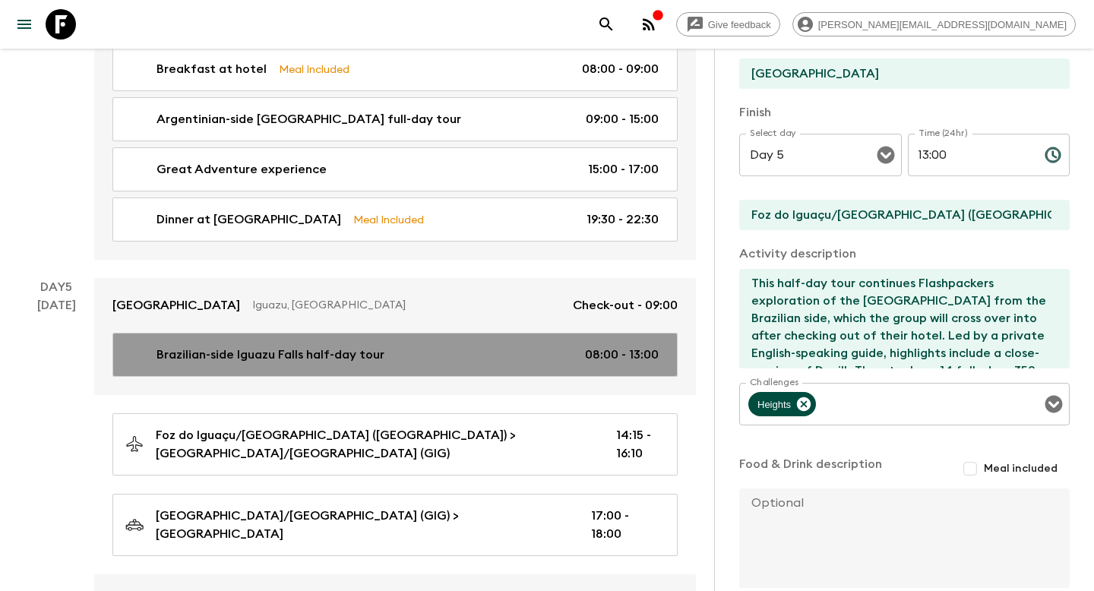
click at [670, 333] on link "Brazilian-side [GEOGRAPHIC_DATA] half-day tour 08:00 - 13:00" at bounding box center [394, 355] width 565 height 44
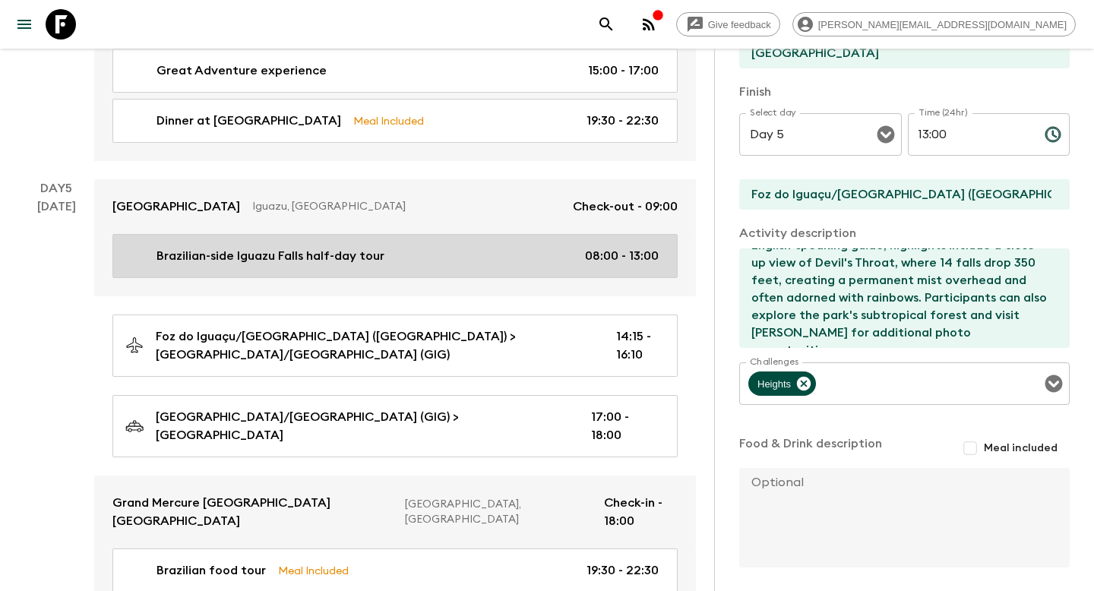
scroll to position [1755, 0]
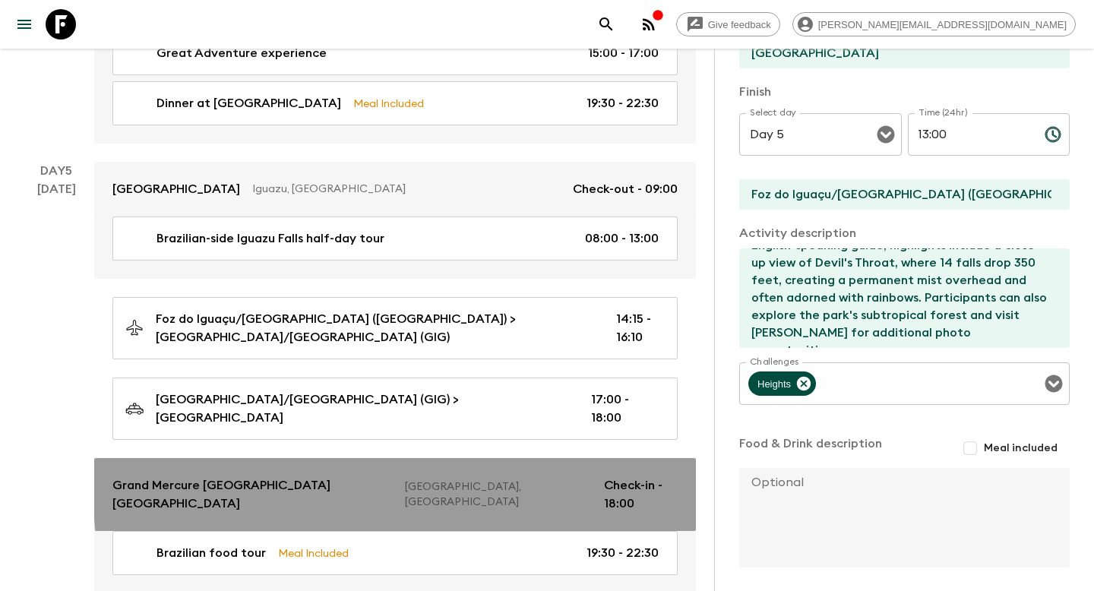
click at [550, 480] on p "[GEOGRAPHIC_DATA], [GEOGRAPHIC_DATA]" at bounding box center [498, 495] width 187 height 30
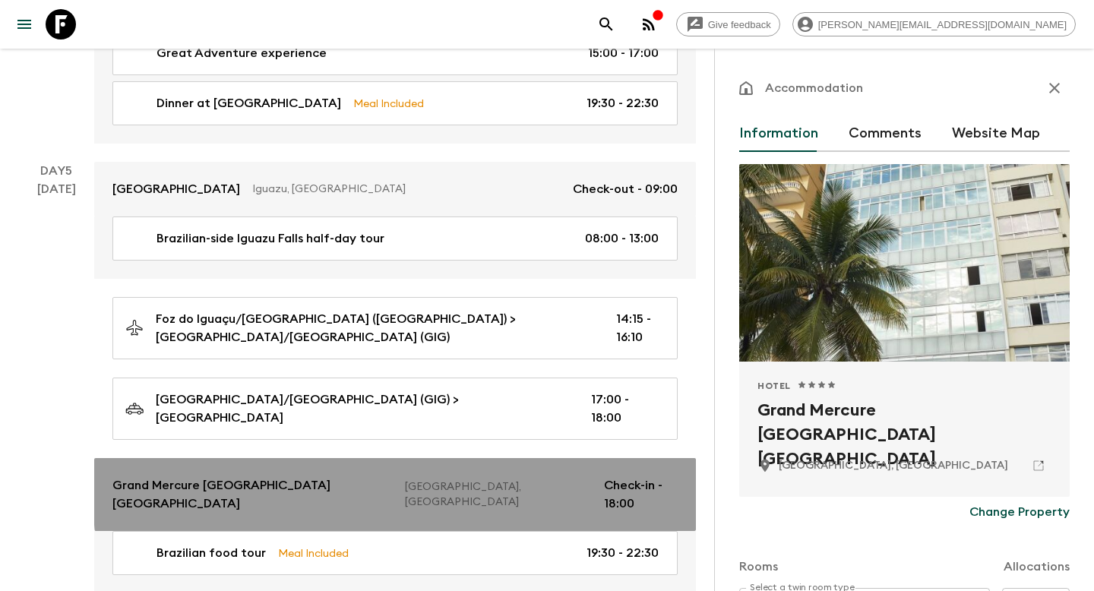
click at [555, 480] on p "[GEOGRAPHIC_DATA], [GEOGRAPHIC_DATA]" at bounding box center [498, 495] width 187 height 30
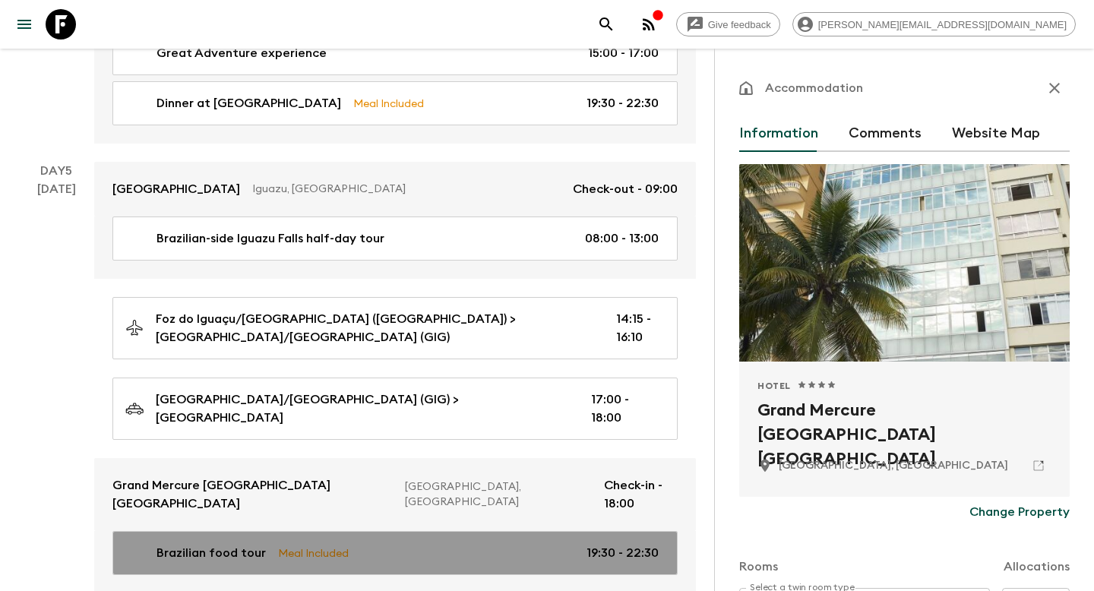
click at [552, 544] on div "Brazilian food tour Meal Included 19:30 - 22:30" at bounding box center [391, 553] width 533 height 18
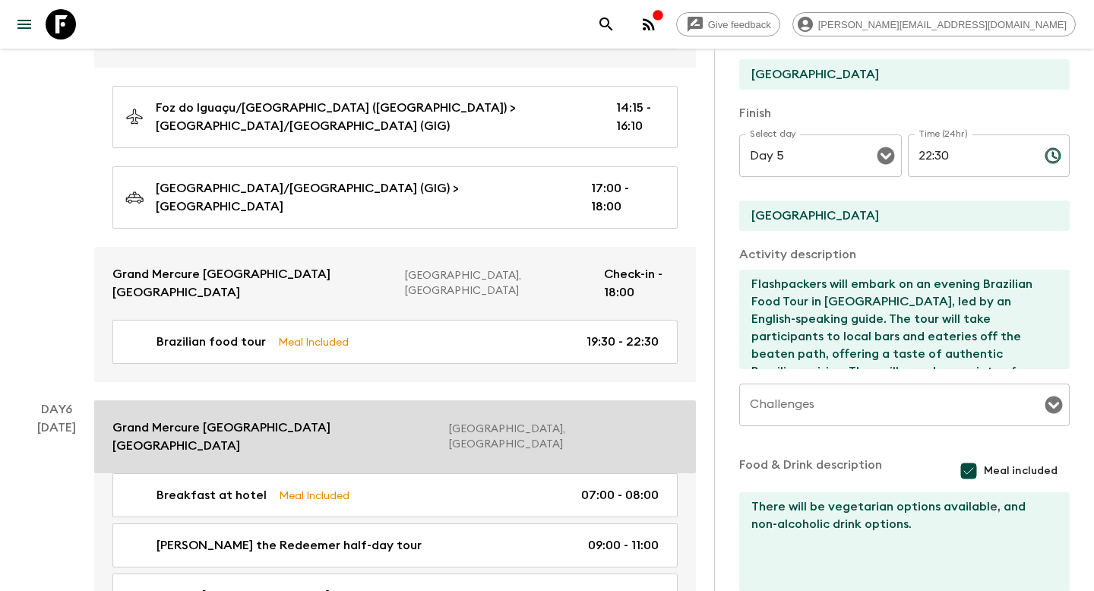
scroll to position [1973, 0]
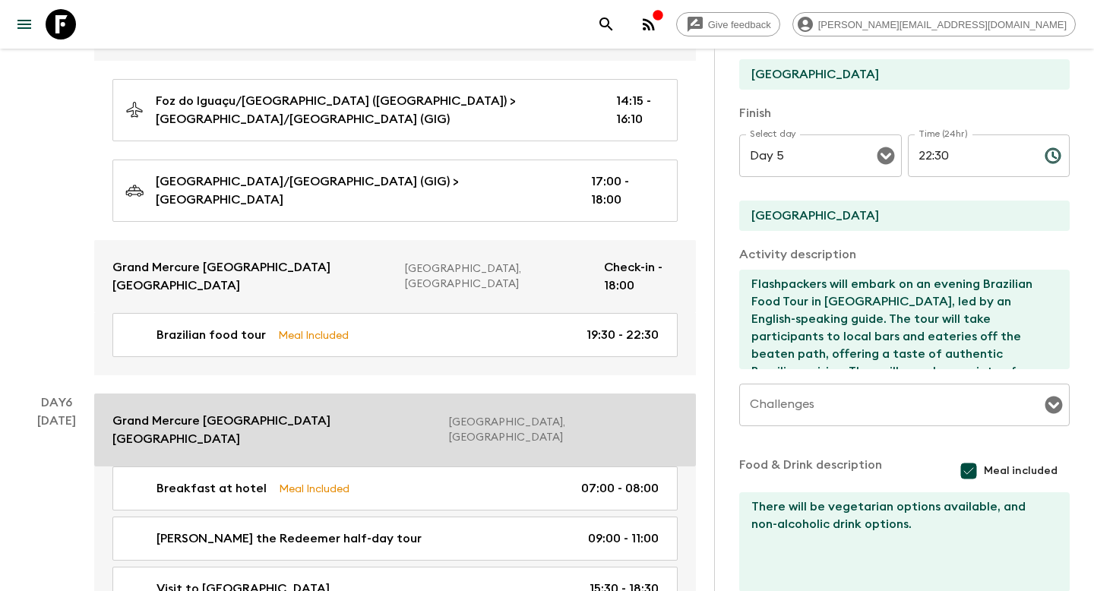
click at [578, 394] on link "Grand Mercure [GEOGRAPHIC_DATA] [GEOGRAPHIC_DATA] [GEOGRAPHIC_DATA], [GEOGRAPHI…" at bounding box center [395, 430] width 602 height 73
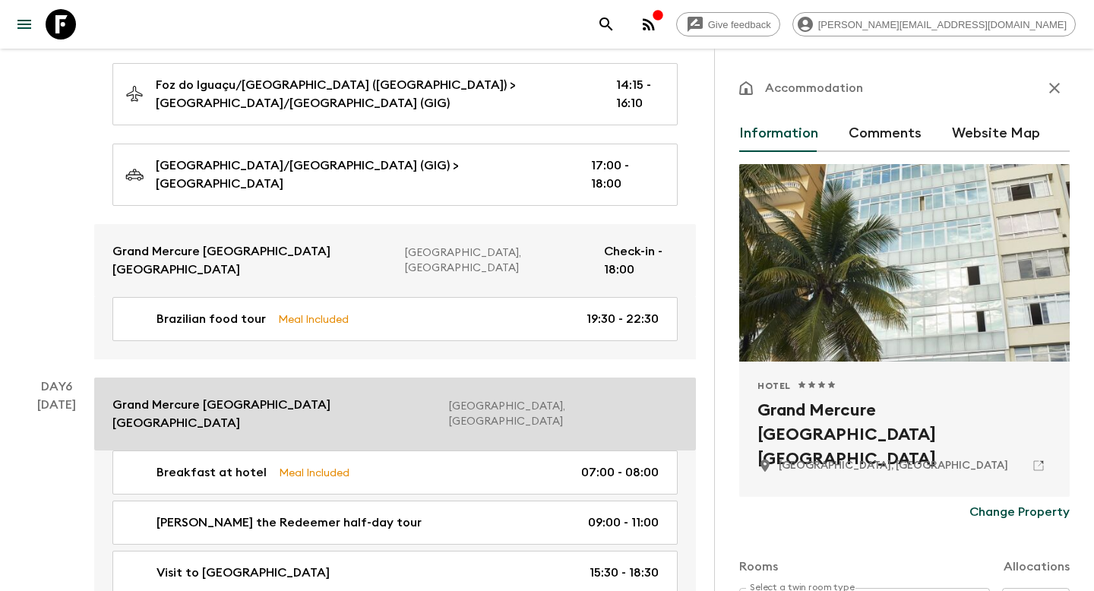
scroll to position [2021, 0]
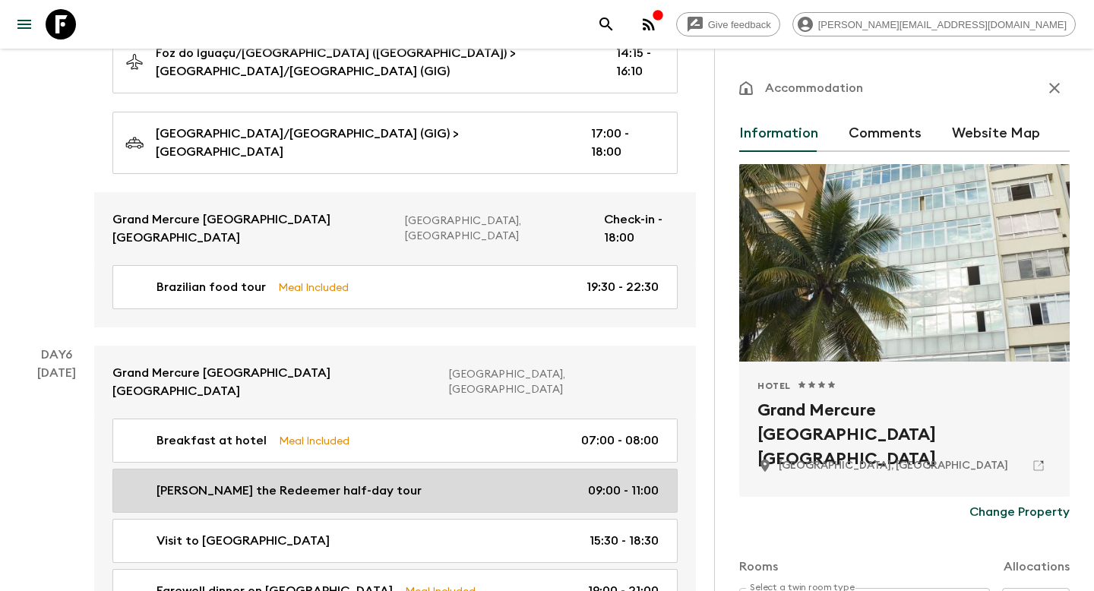
click at [482, 469] on link "[PERSON_NAME] the Redeemer half-day tour 09:00 - 11:00" at bounding box center [394, 491] width 565 height 44
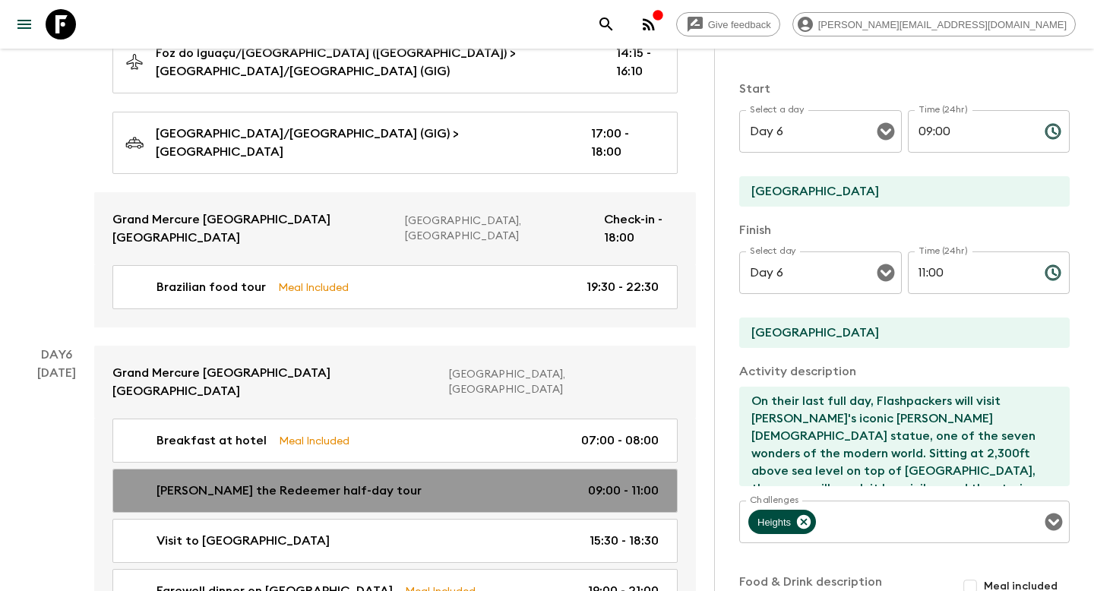
click at [610, 482] on p "09:00 - 11:00" at bounding box center [623, 491] width 71 height 18
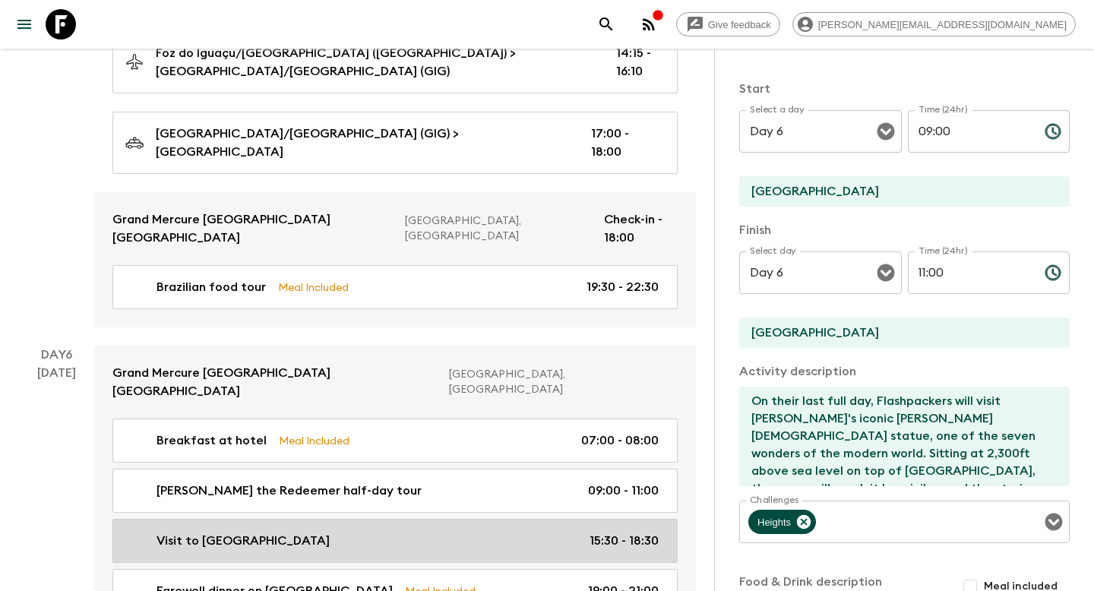
click at [584, 532] on div "Visit to [GEOGRAPHIC_DATA] 15:30 - 18:30" at bounding box center [391, 541] width 533 height 18
type input "Visit to [GEOGRAPHIC_DATA]"
type textarea "Flashpackers will be taken on a private transfer to see visit the world famous …"
type textarea "Wow Moment (surprise – don't tell customers) – groups will enjoy a caipirinha o…"
type input "15:30"
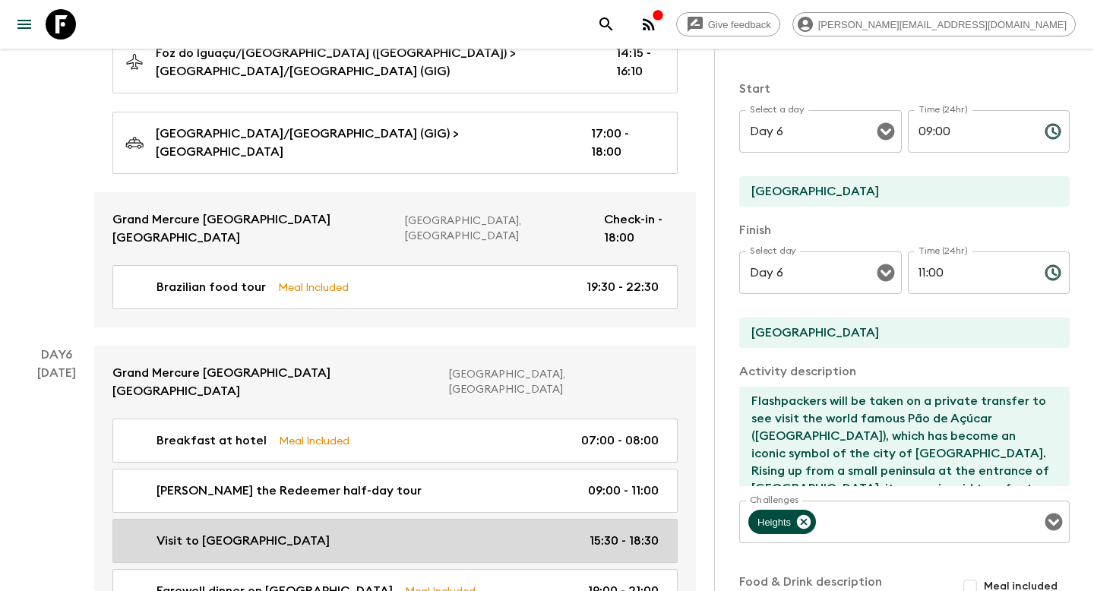
type input "18:30"
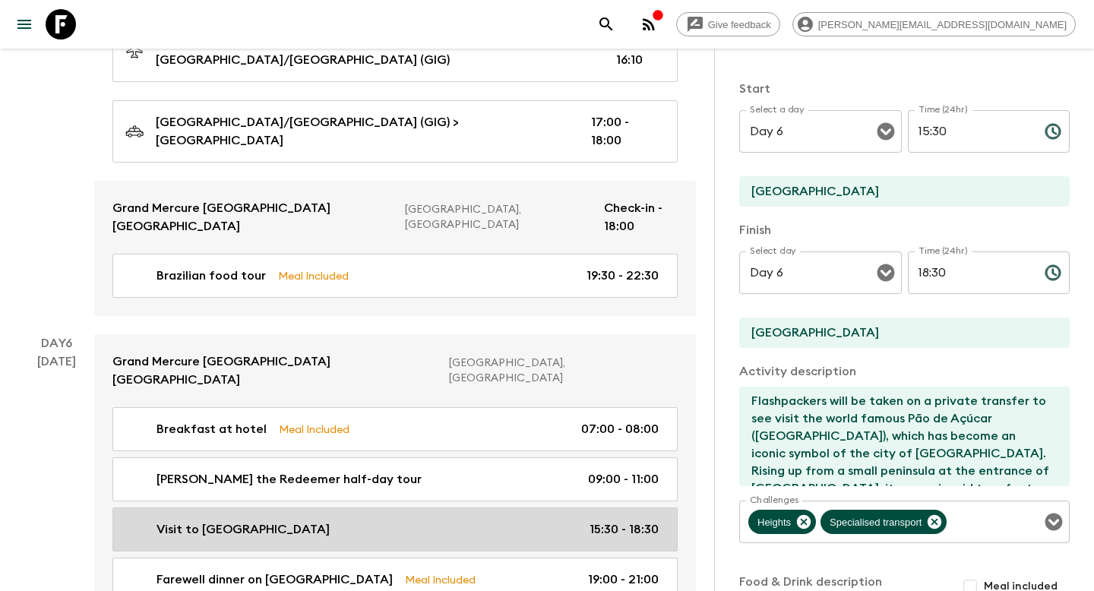
scroll to position [2034, 0]
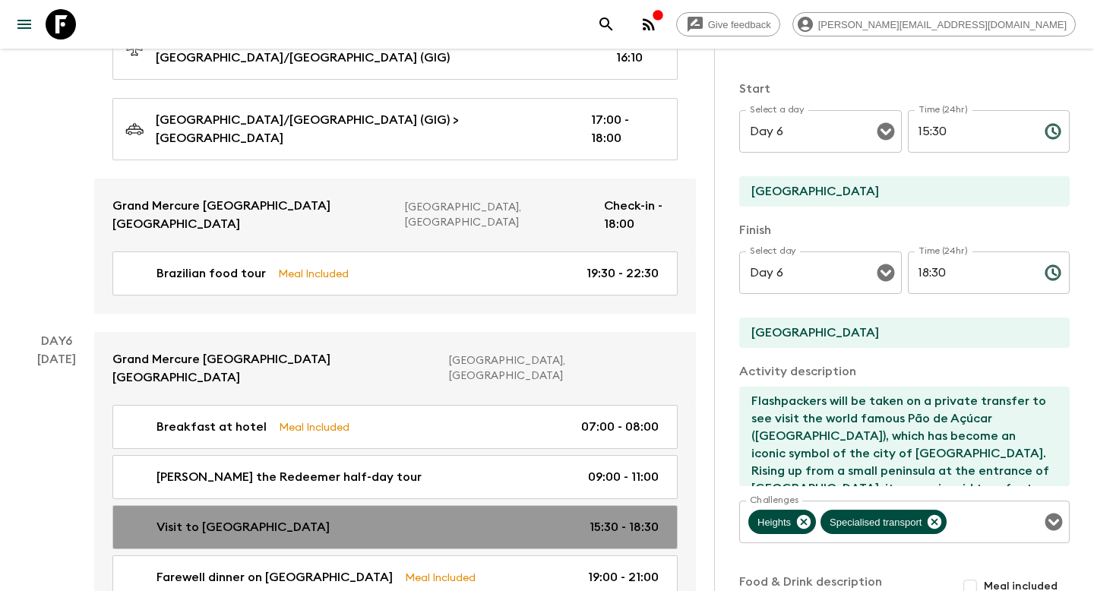
click at [594, 518] on p "15:30 - 18:30" at bounding box center [624, 527] width 69 height 18
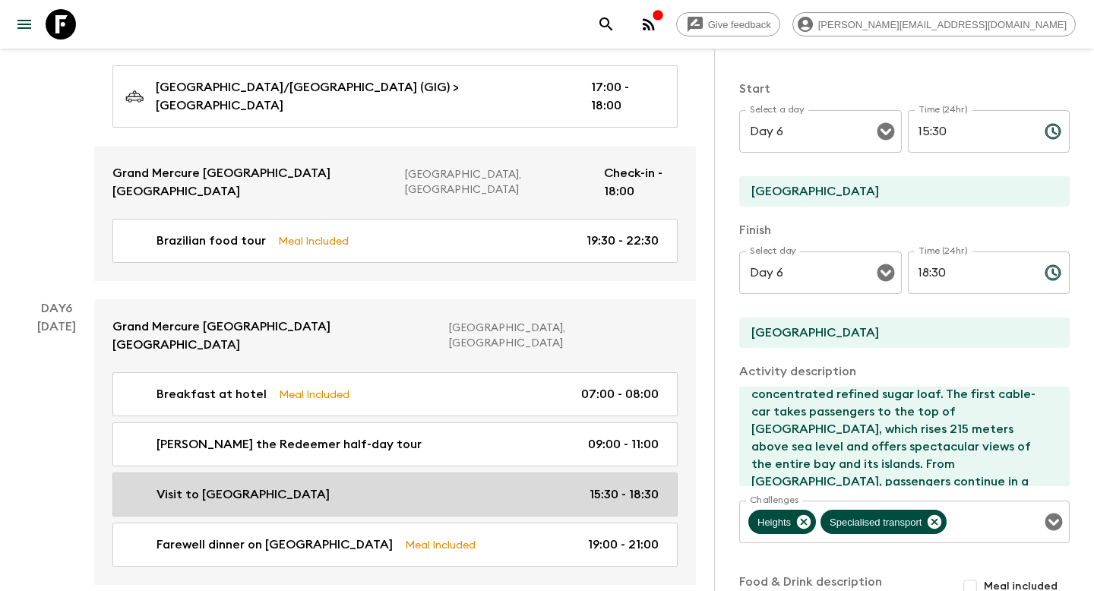
scroll to position [2069, 0]
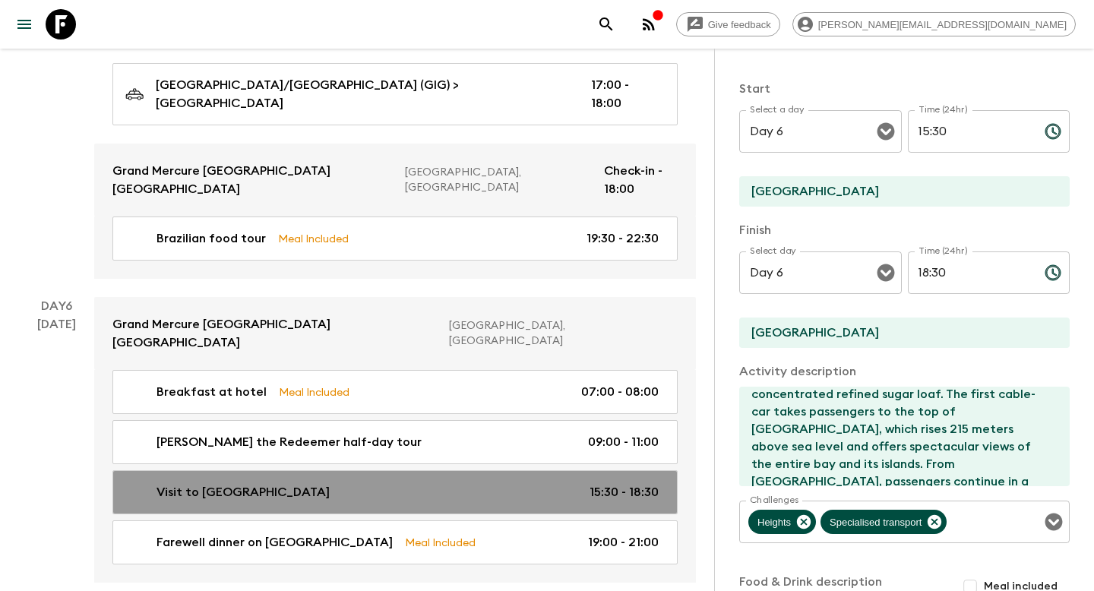
click at [597, 483] on p "15:30 - 18:30" at bounding box center [624, 492] width 69 height 18
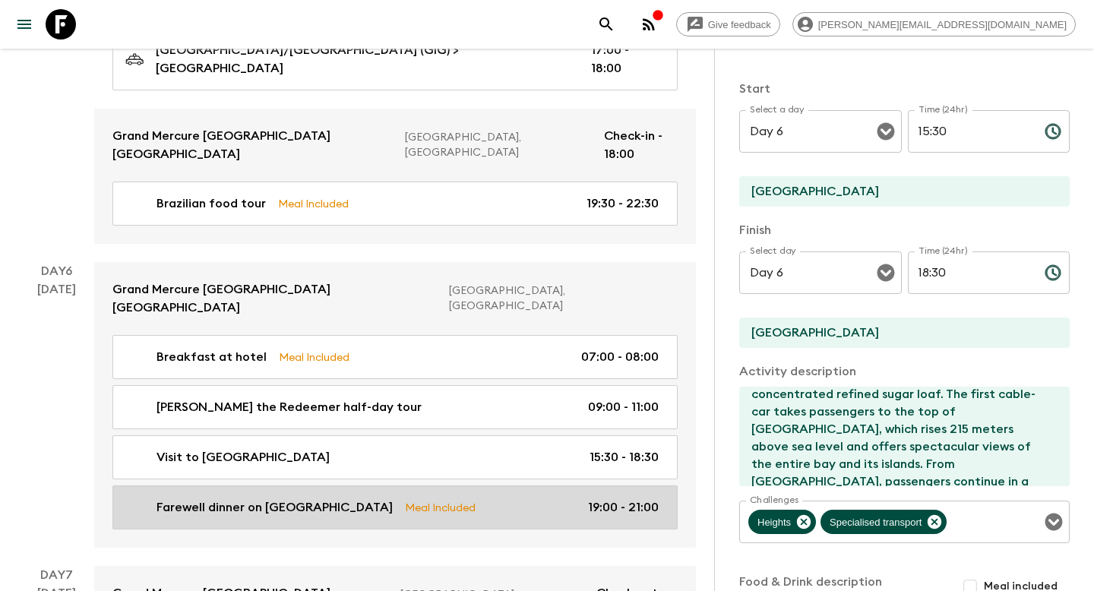
scroll to position [2107, 0]
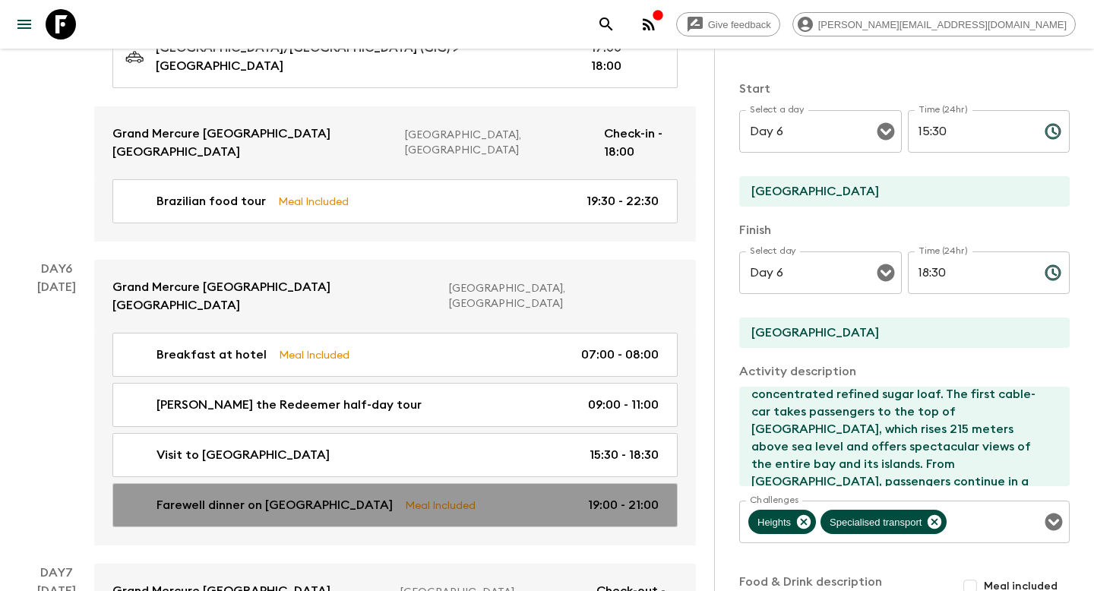
click at [581, 496] on div "Farewell dinner on Ipanema Beach Meal Included 19:00 - 21:00" at bounding box center [391, 505] width 533 height 18
type input "Farewell dinner on [GEOGRAPHIC_DATA]"
checkbox input "true"
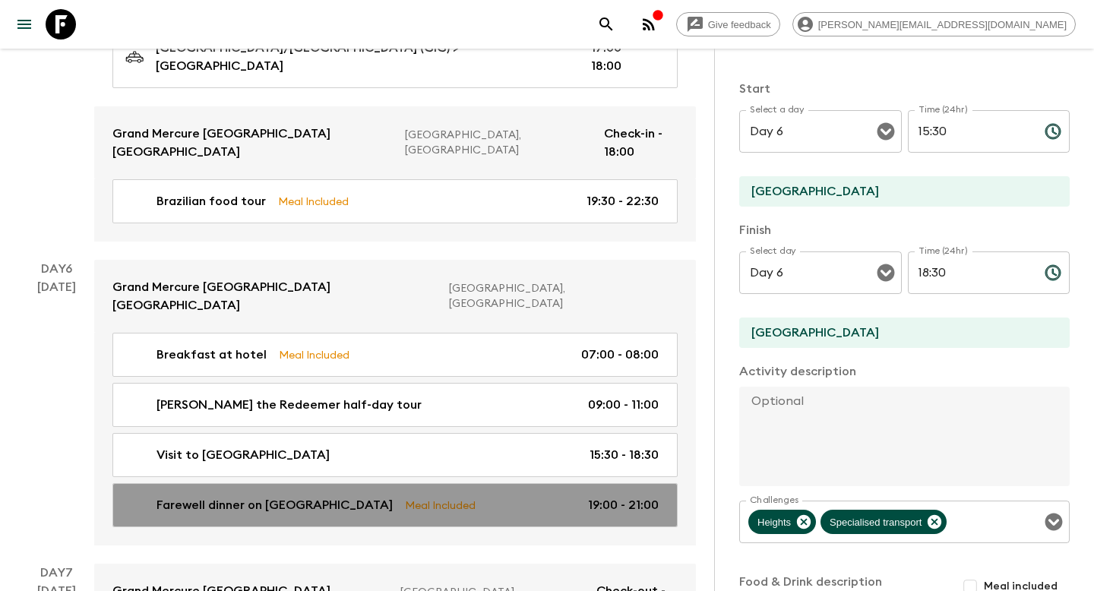
type input "19:00"
type input "21:00"
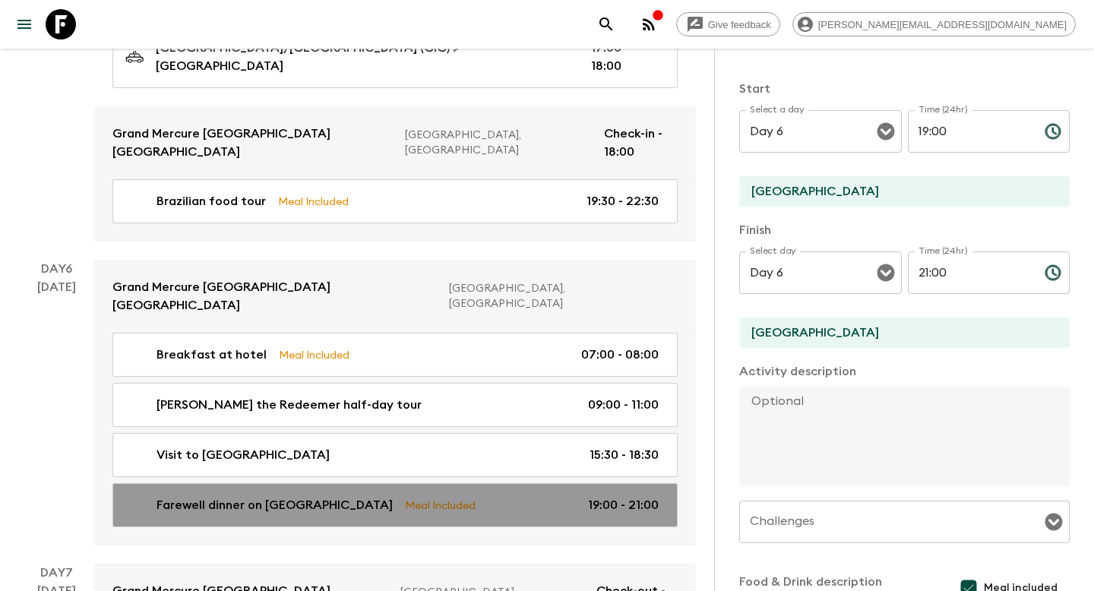
click at [603, 496] on p "19:00 - 21:00" at bounding box center [623, 505] width 71 height 18
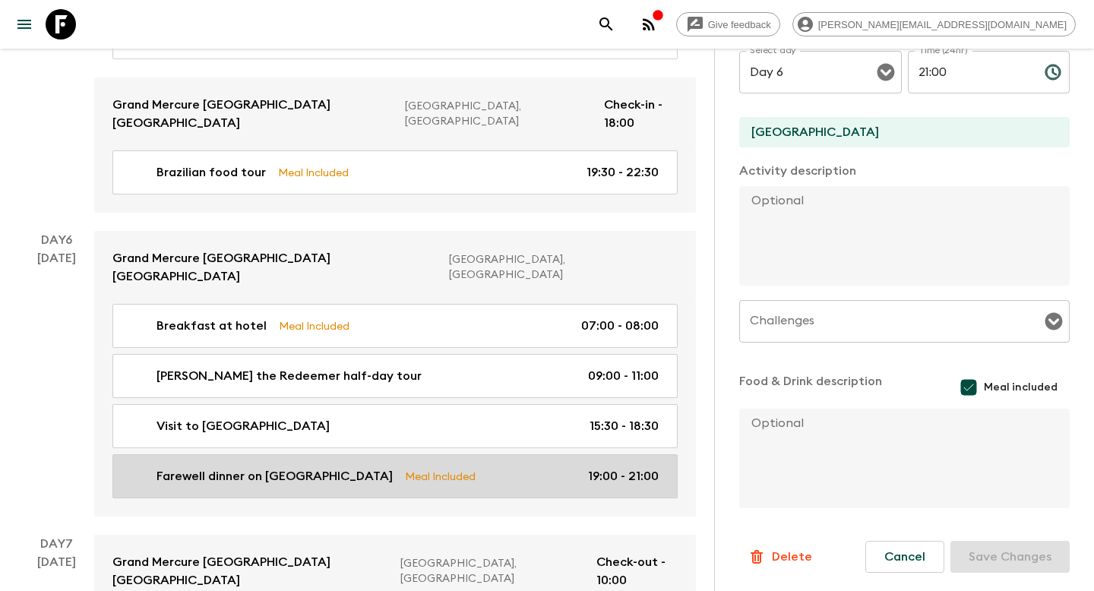
scroll to position [2158, 0]
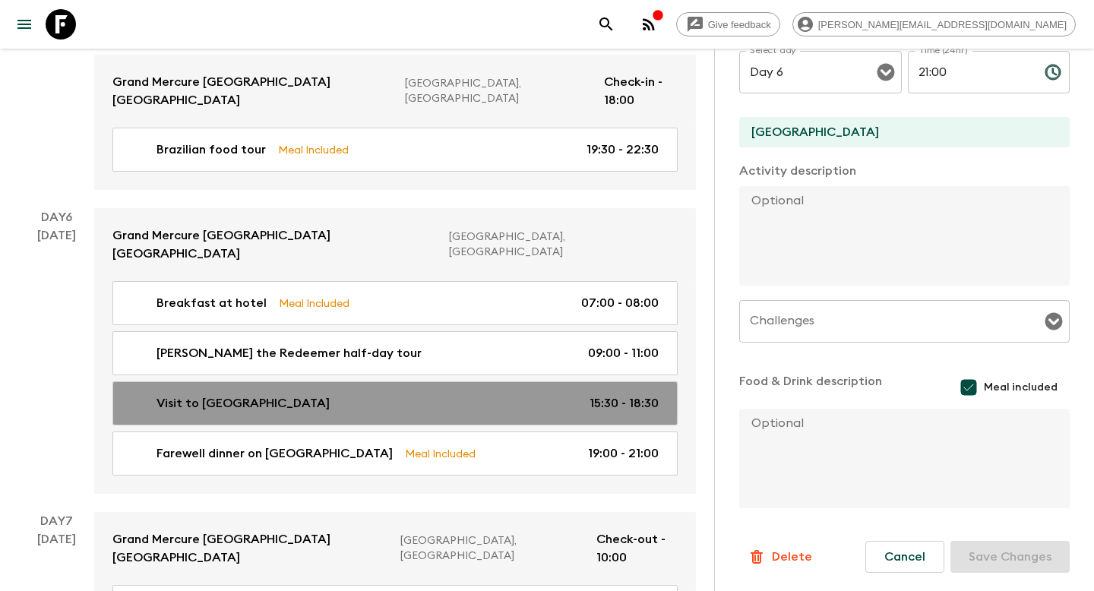
click at [575, 382] on link "Visit to [GEOGRAPHIC_DATA] 15:30 - 18:30" at bounding box center [394, 404] width 565 height 44
type input "Visit to [GEOGRAPHIC_DATA]"
type textarea "Flashpackers will be taken on a private transfer to see visit the world famous …"
checkbox input "false"
type textarea "Wow Moment (surprise – don't tell customers) – groups will enjoy a caipirinha o…"
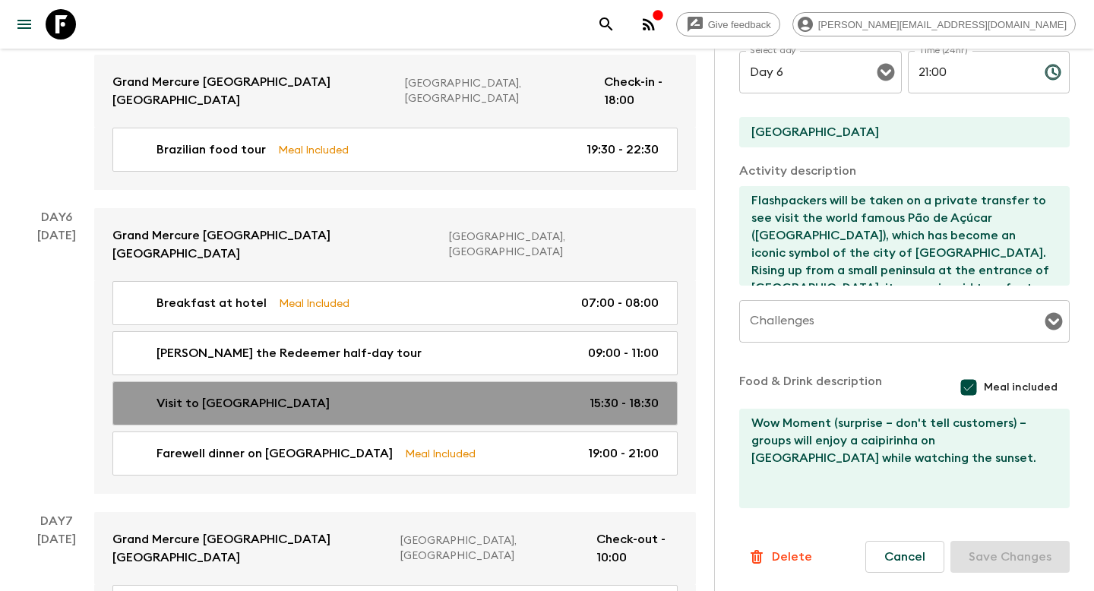
type input "15:30"
type input "18:30"
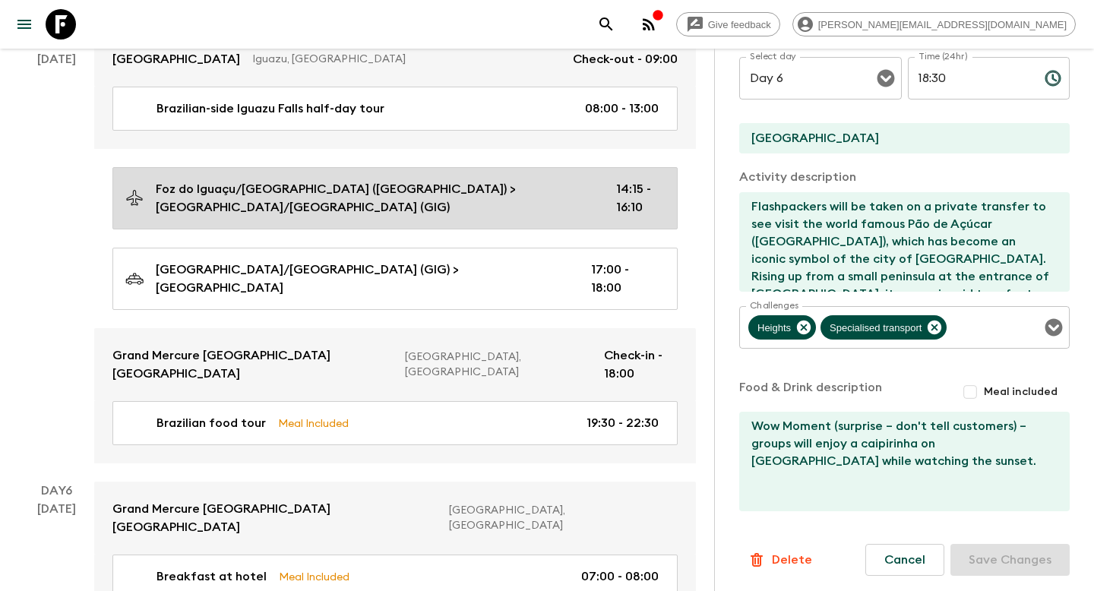
scroll to position [1876, 0]
